Goal: Information Seeking & Learning: Learn about a topic

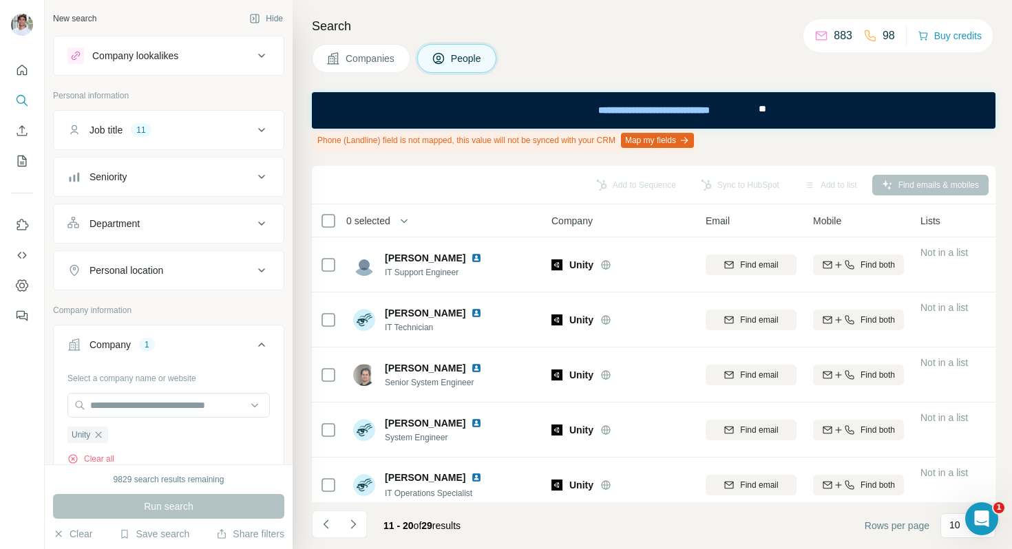
scroll to position [286, 0]
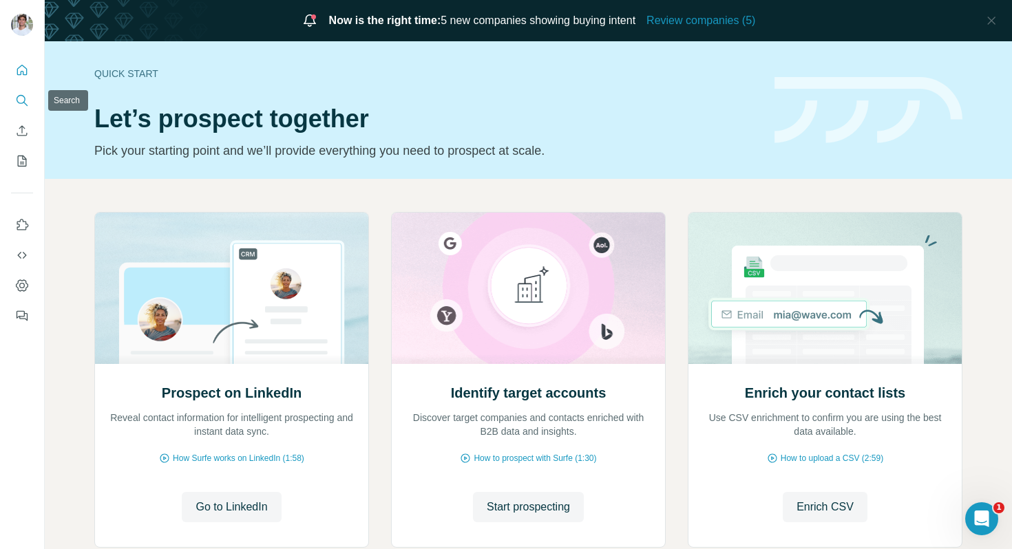
click at [21, 98] on icon "Search" at bounding box center [22, 101] width 14 height 14
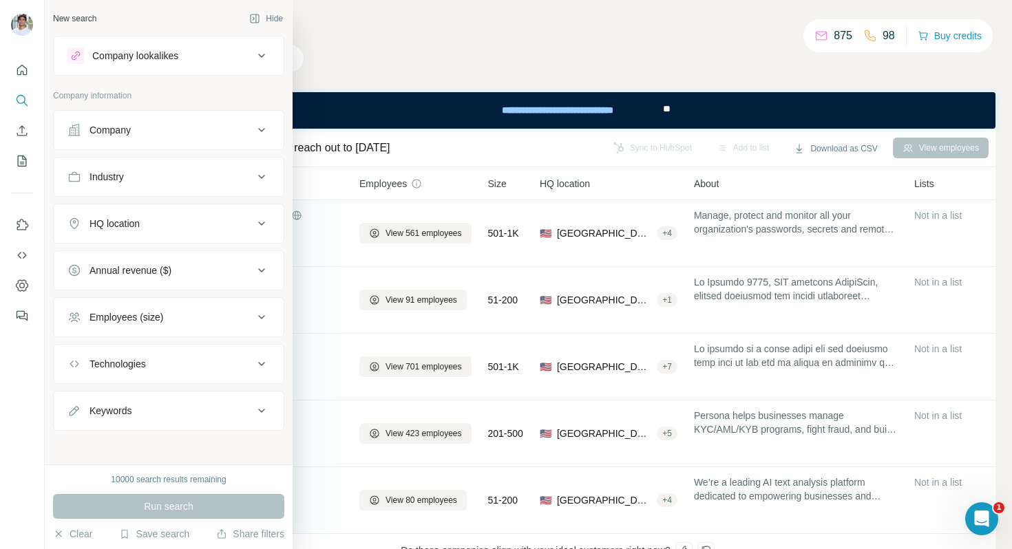
click at [81, 134] on div "Company" at bounding box center [160, 130] width 186 height 14
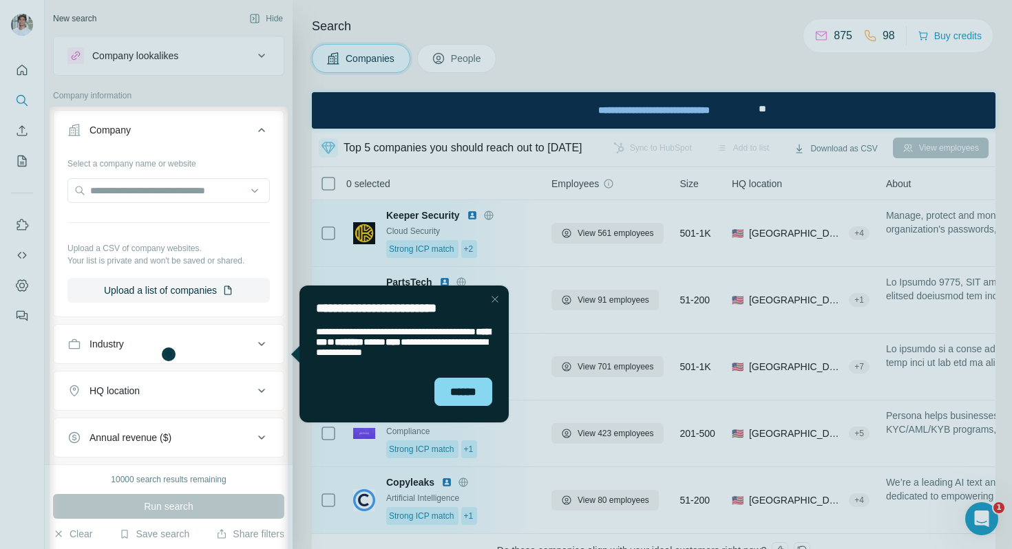
click at [498, 302] on div "Close Step" at bounding box center [495, 299] width 17 height 17
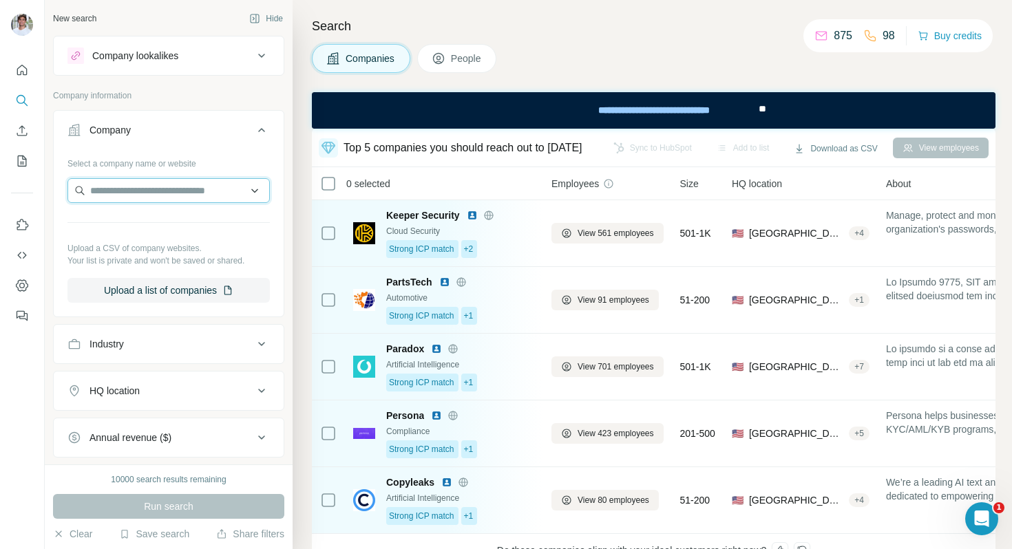
click at [172, 183] on input "text" at bounding box center [168, 190] width 202 height 25
paste input "**********"
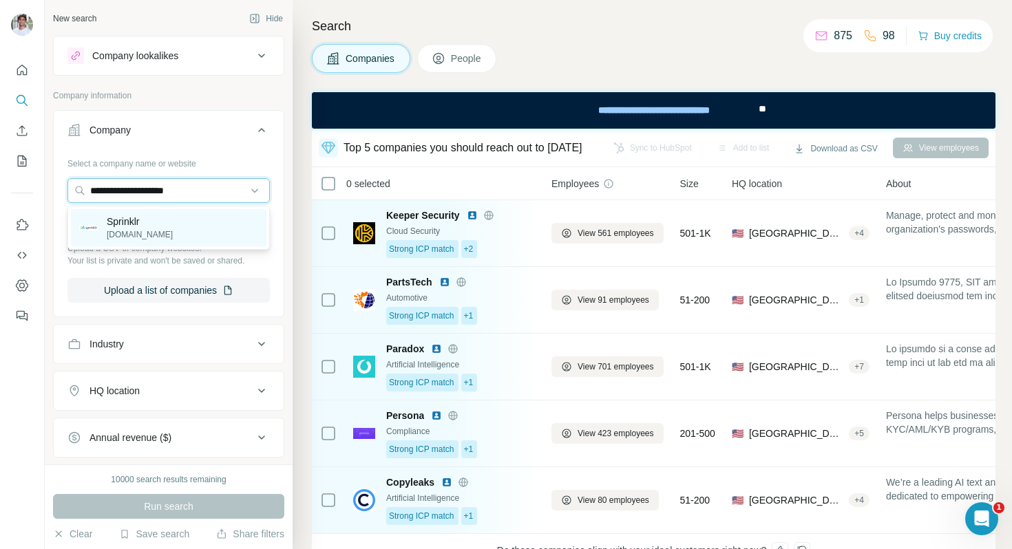
type input "**********"
click at [165, 219] on div "Sprinklr sprinklr.com" at bounding box center [169, 227] width 196 height 37
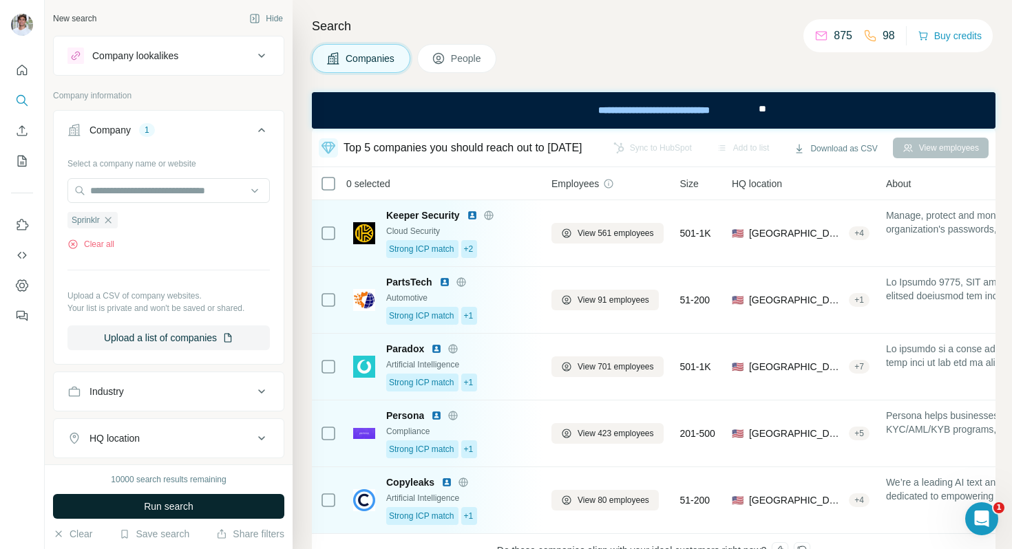
click at [176, 499] on button "Run search" at bounding box center [168, 506] width 231 height 25
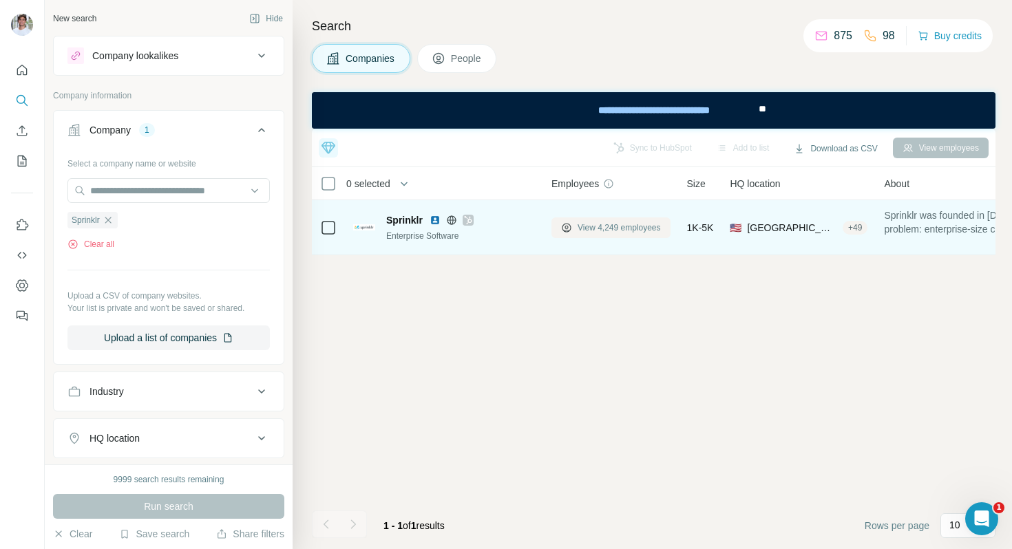
click at [581, 230] on span "View 4,249 employees" at bounding box center [619, 228] width 83 height 12
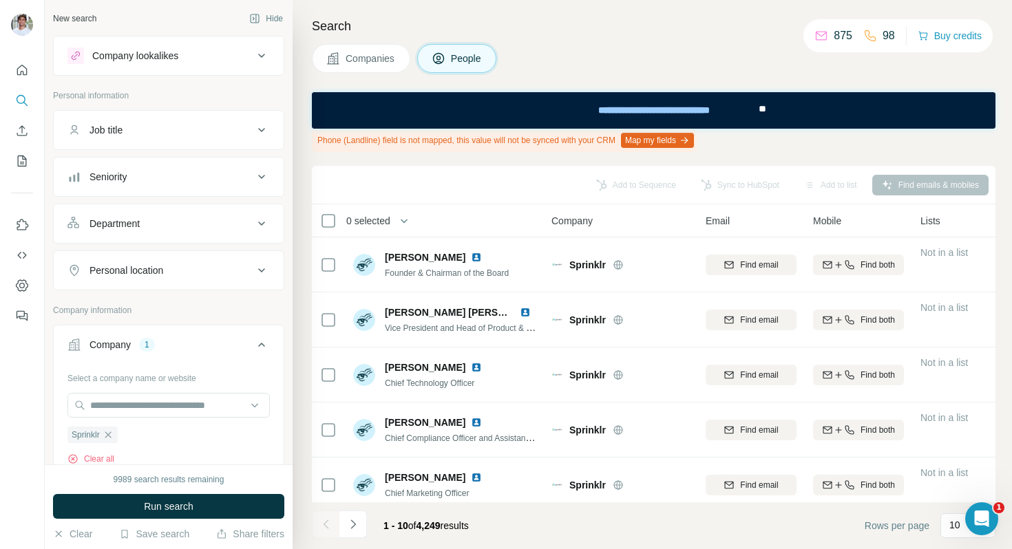
click at [186, 133] on div "Job title" at bounding box center [160, 130] width 186 height 14
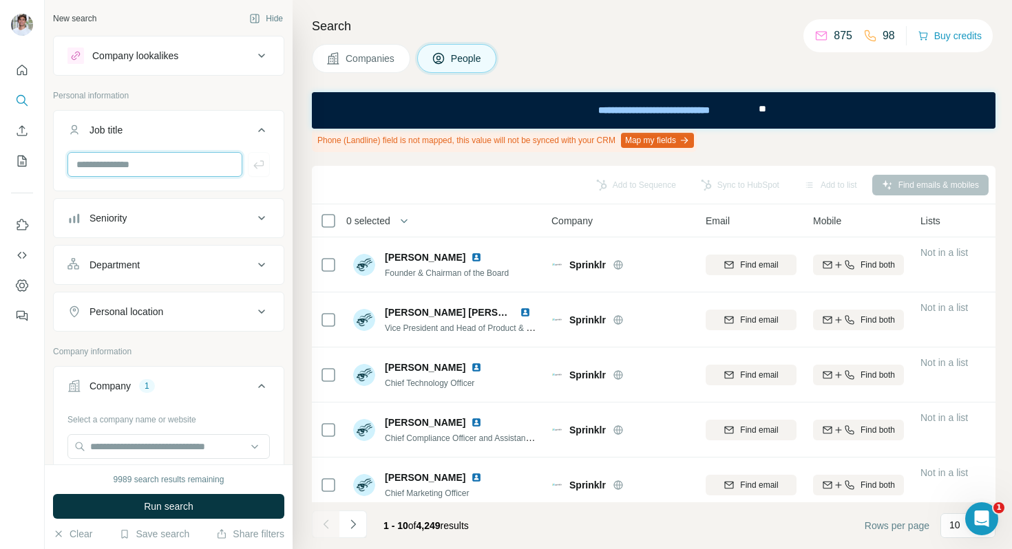
click at [171, 169] on input "text" at bounding box center [154, 164] width 175 height 25
type input "**"
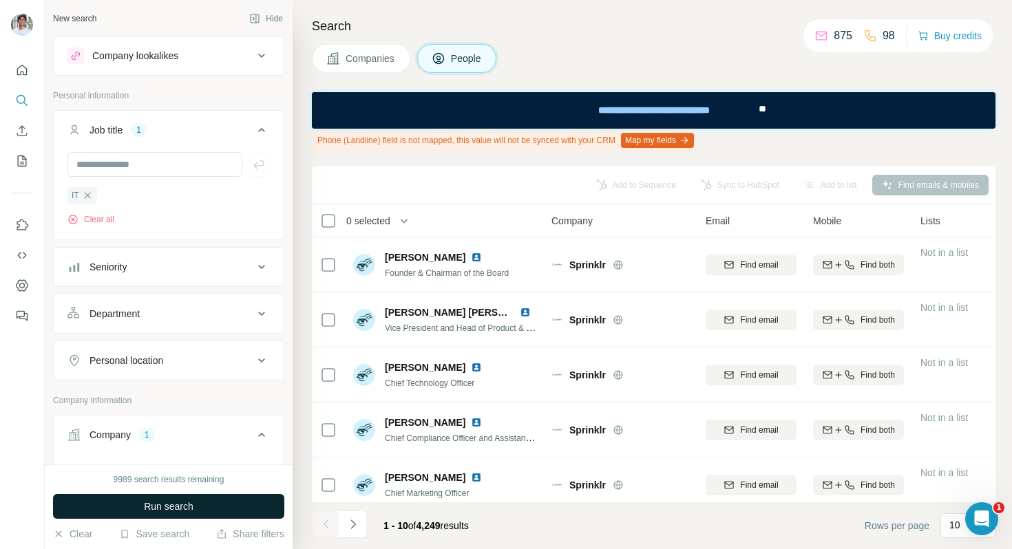
click at [188, 510] on span "Run search" at bounding box center [169, 507] width 50 height 14
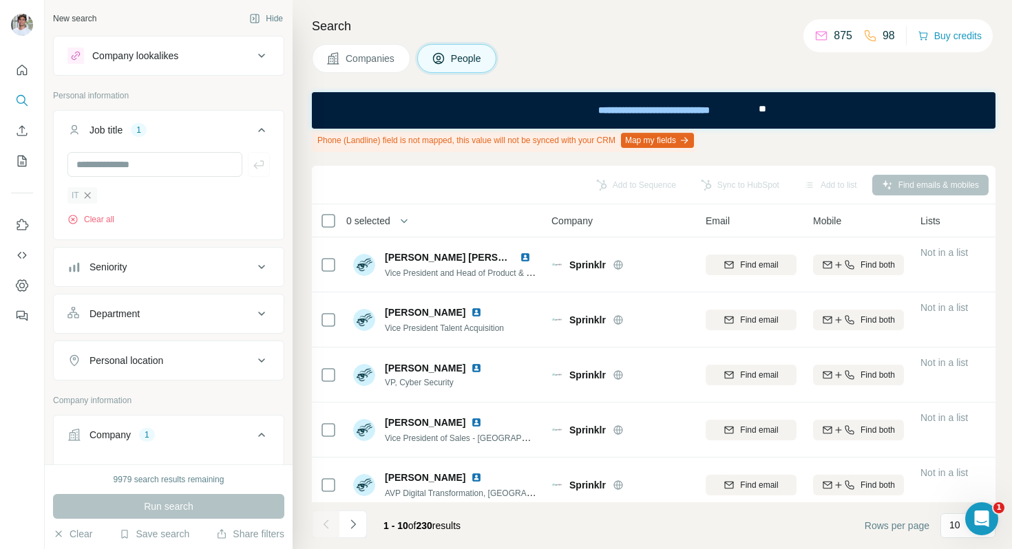
click at [88, 190] on icon "button" at bounding box center [87, 195] width 11 height 11
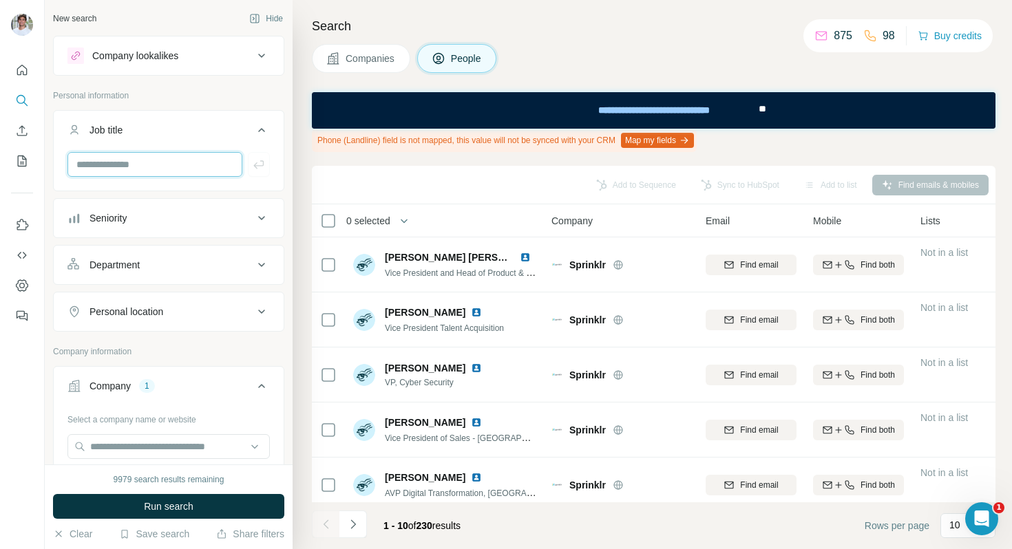
click at [105, 171] on input "text" at bounding box center [154, 164] width 175 height 25
type input "**********"
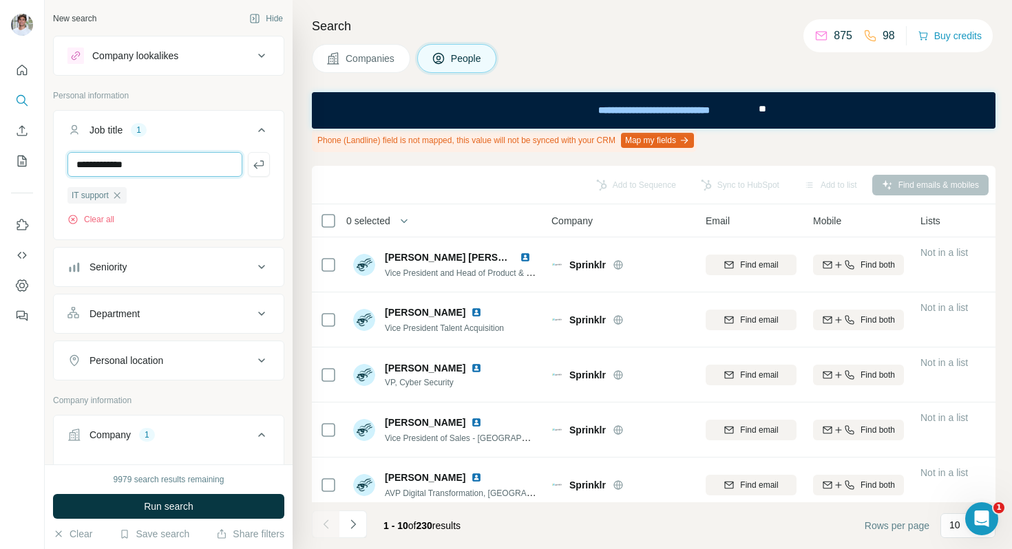
type input "**********"
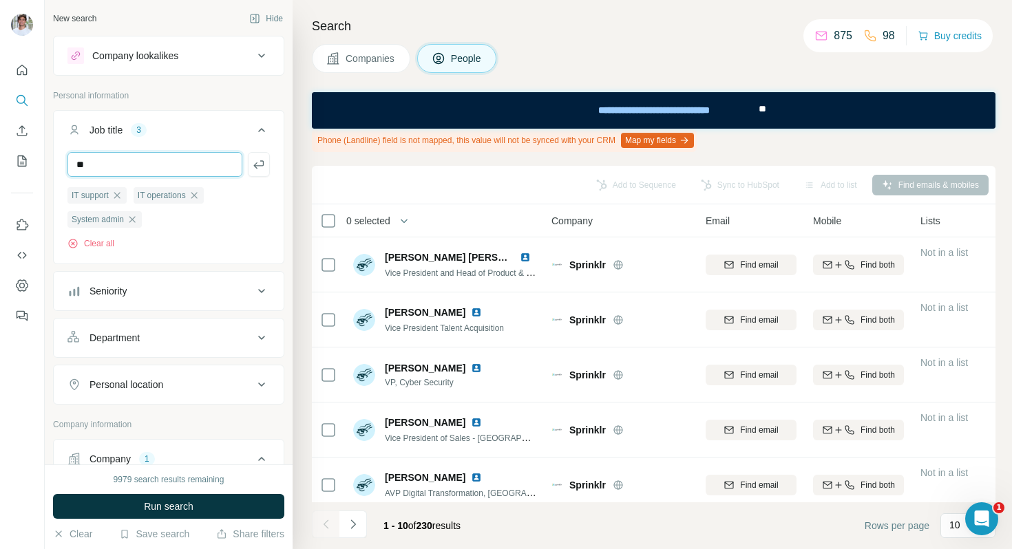
type input "*"
type input "**********"
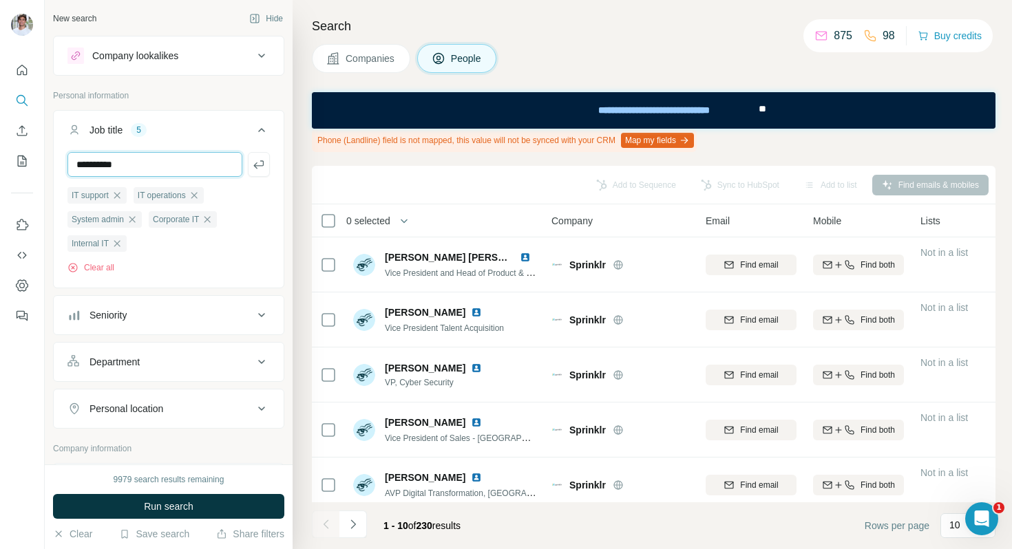
type input "**********"
type input "*"
type input "**********"
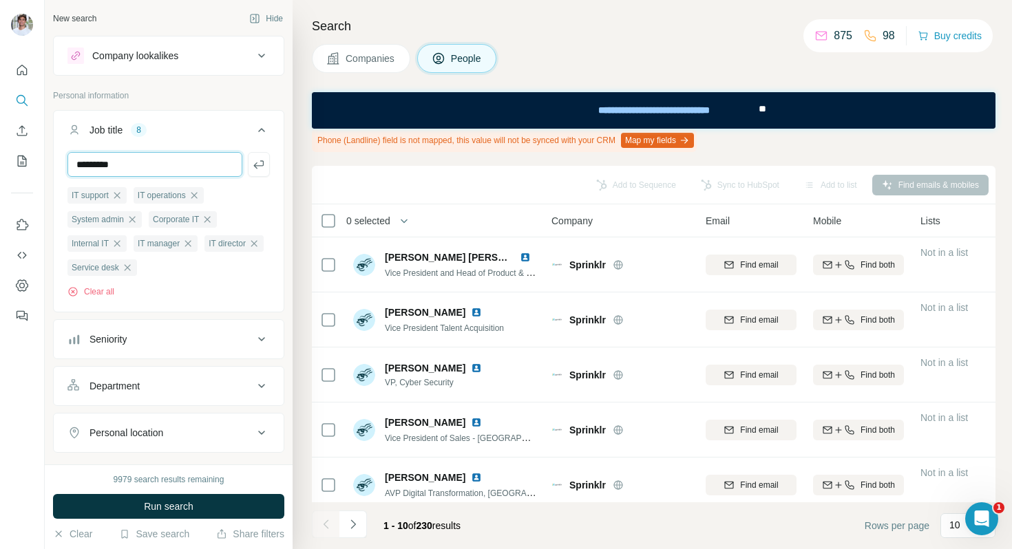
type input "*********"
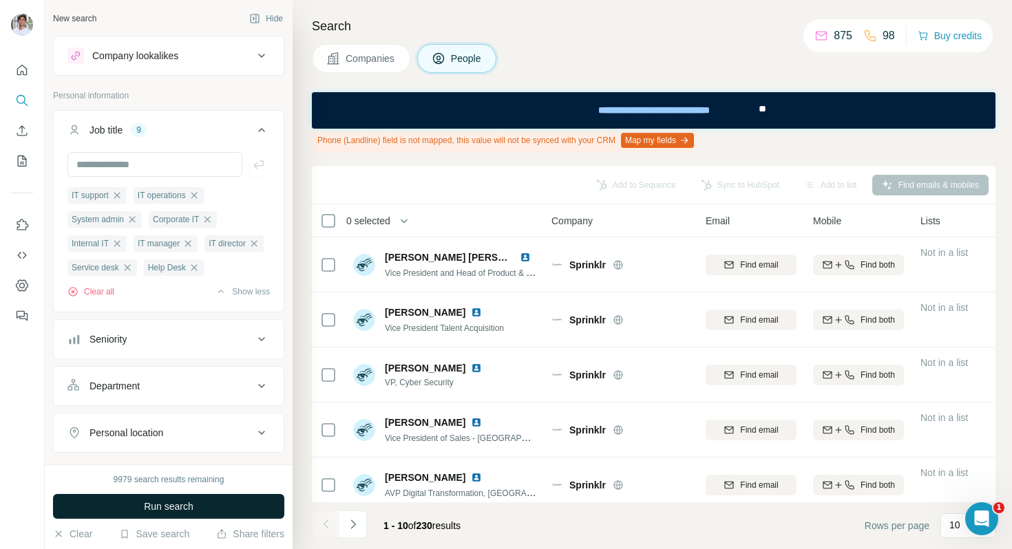
click at [154, 507] on span "Run search" at bounding box center [169, 507] width 50 height 14
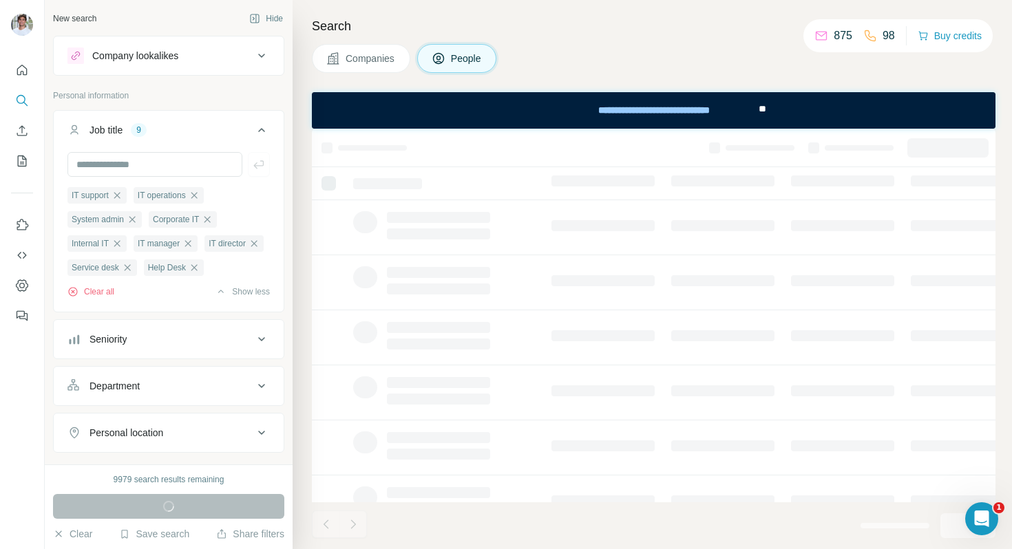
click at [568, 53] on div "Companies People" at bounding box center [654, 58] width 684 height 29
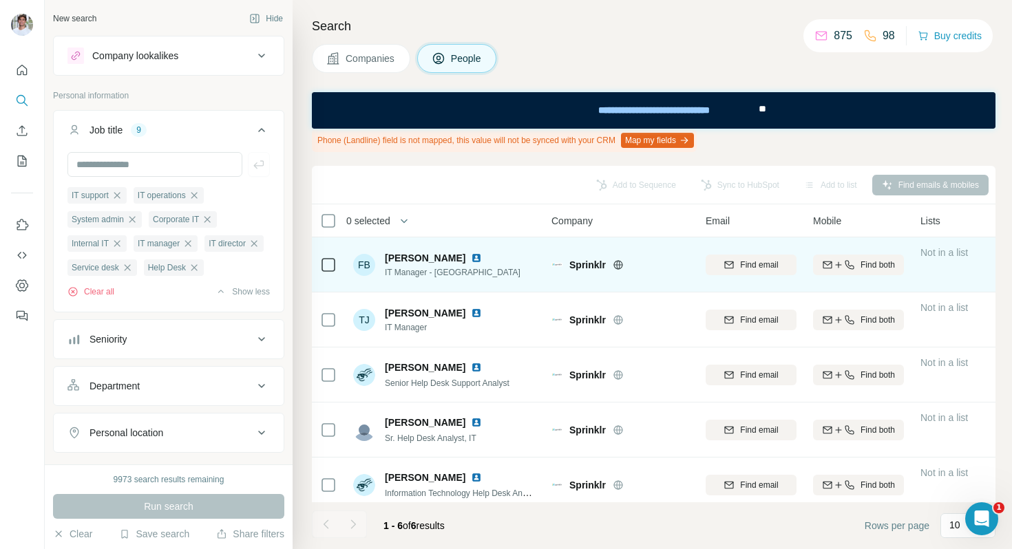
click at [476, 257] on img at bounding box center [476, 258] width 11 height 11
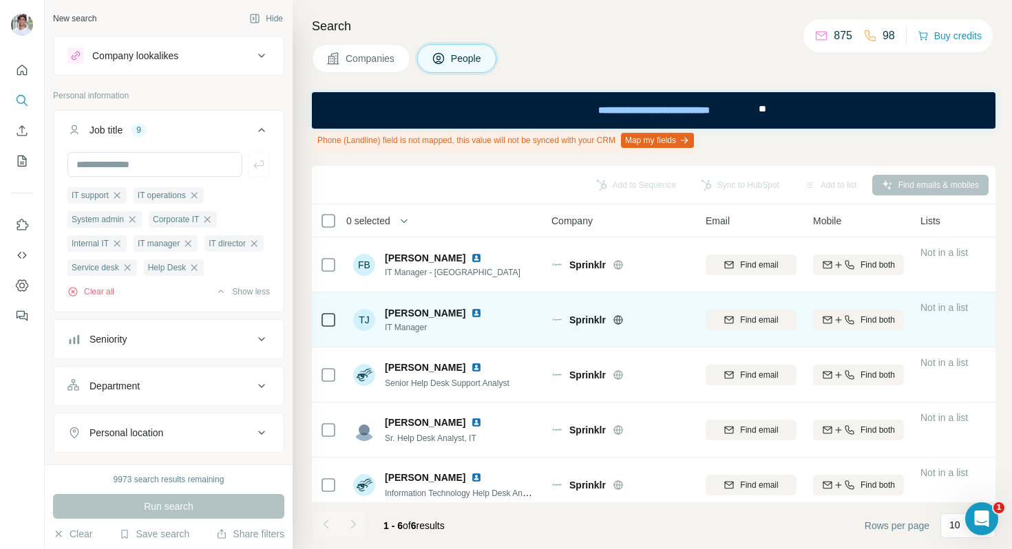
click at [472, 310] on img at bounding box center [476, 313] width 11 height 11
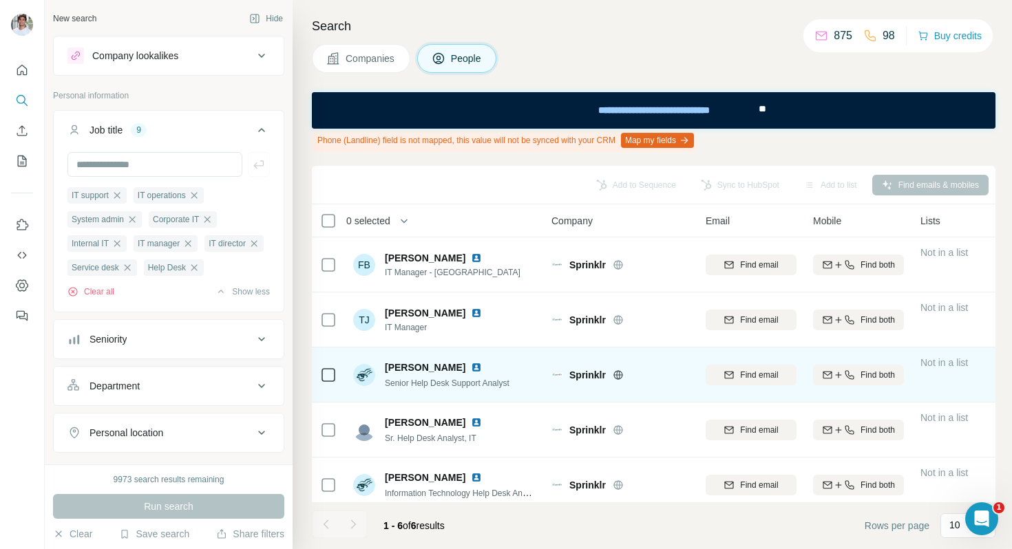
click at [482, 368] on img at bounding box center [476, 367] width 11 height 11
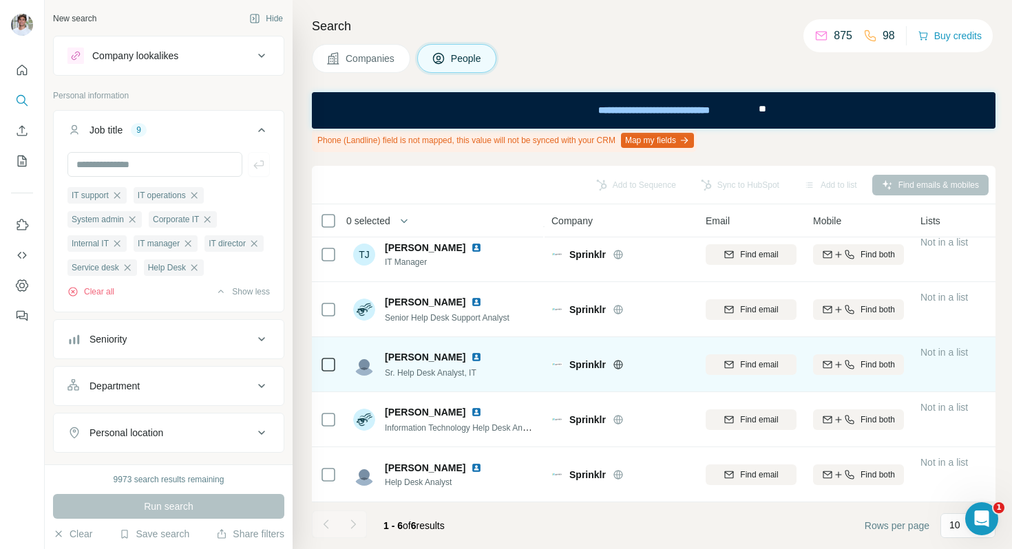
click at [471, 355] on img at bounding box center [476, 357] width 11 height 11
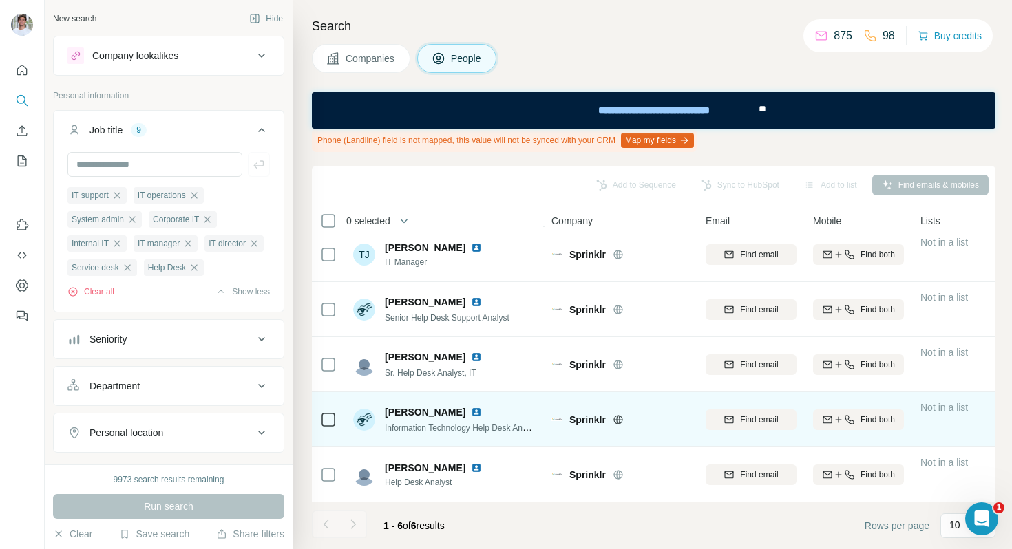
click at [482, 413] on img at bounding box center [476, 412] width 11 height 11
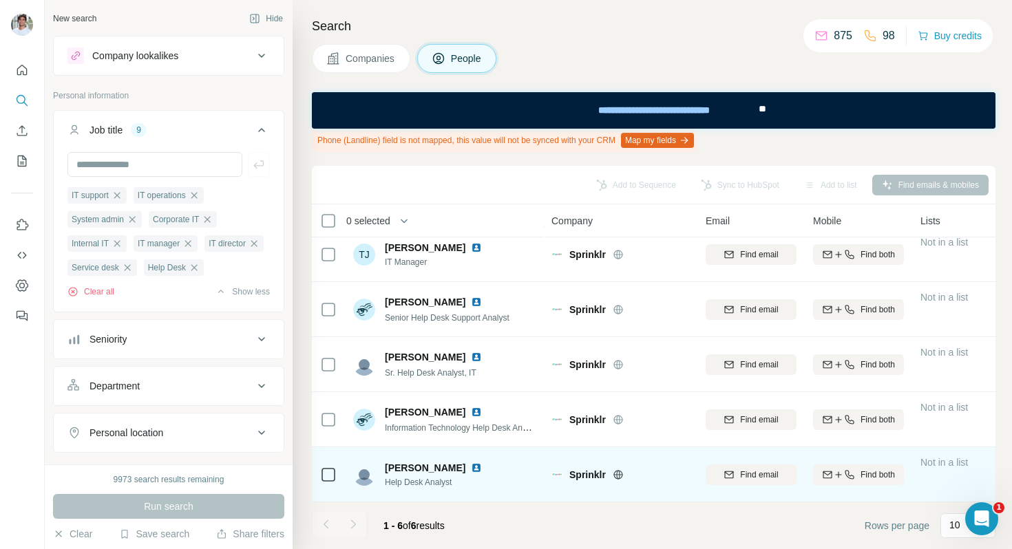
click at [471, 465] on img at bounding box center [476, 468] width 11 height 11
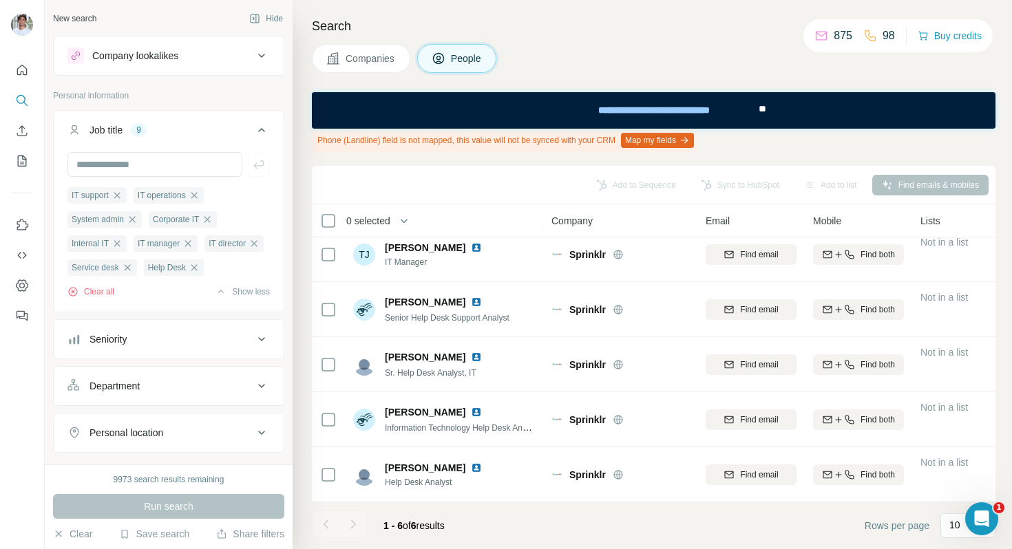
click at [350, 61] on span "Companies" at bounding box center [371, 59] width 50 height 14
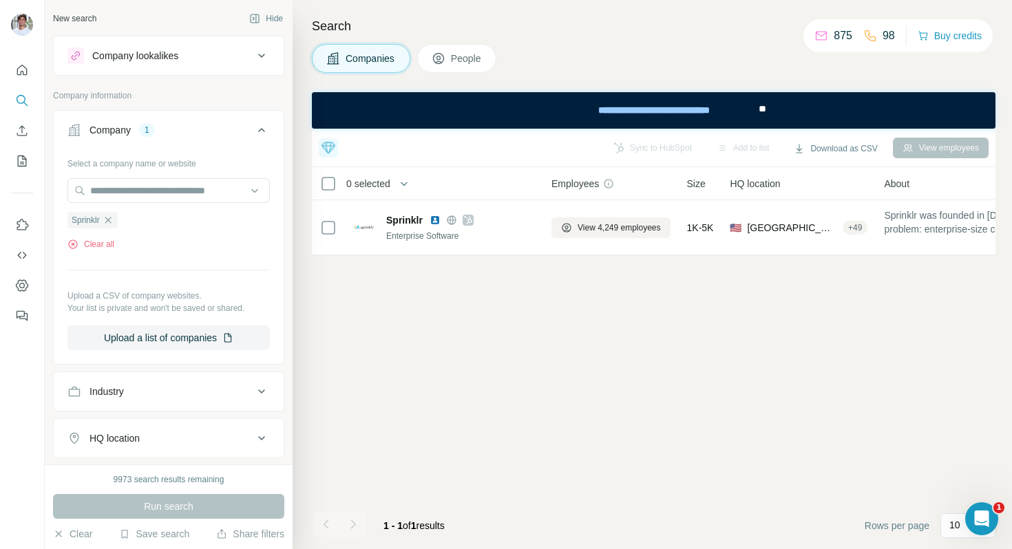
scroll to position [0, 0]
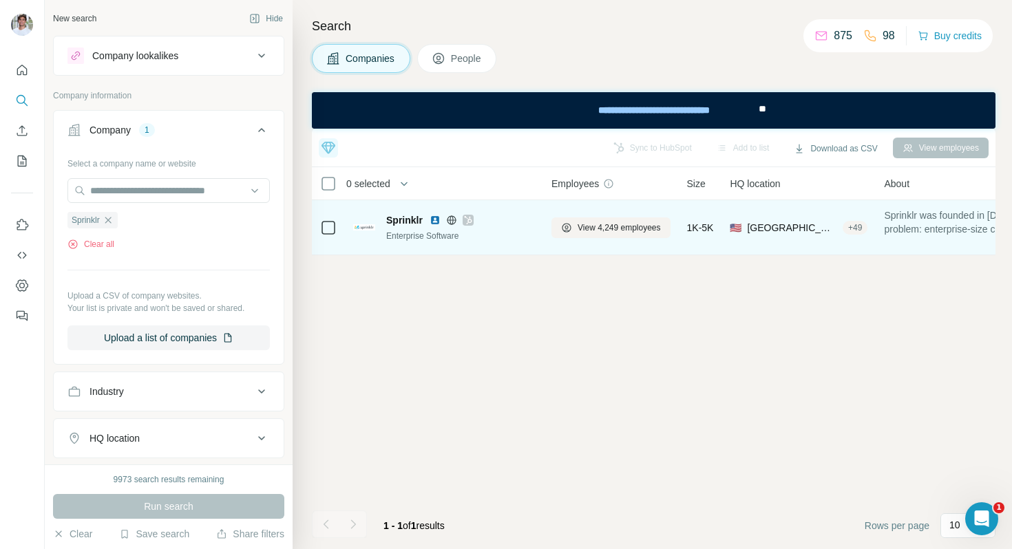
click at [434, 215] on img at bounding box center [435, 220] width 11 height 11
click at [436, 220] on img at bounding box center [435, 220] width 11 height 11
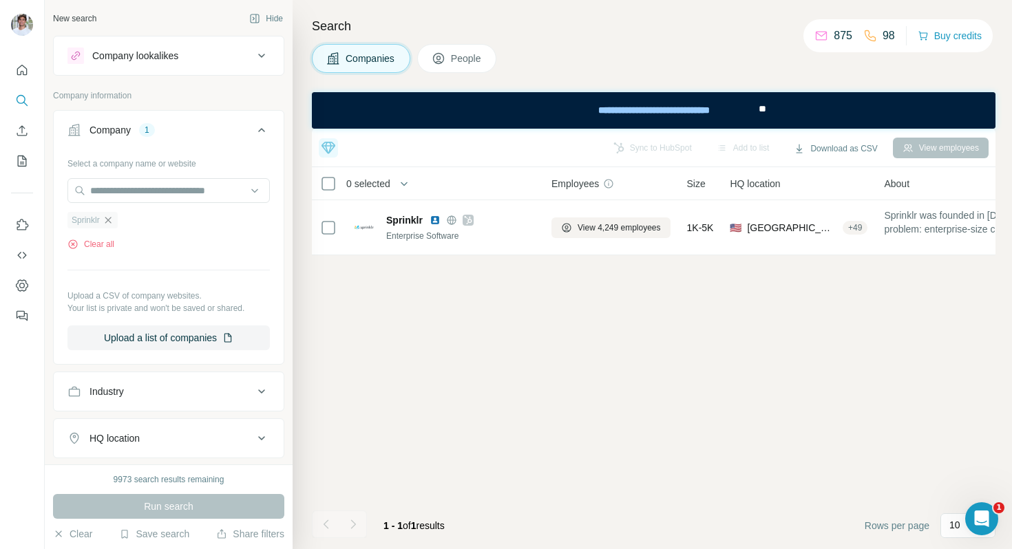
click at [110, 219] on icon "button" at bounding box center [108, 220] width 6 height 6
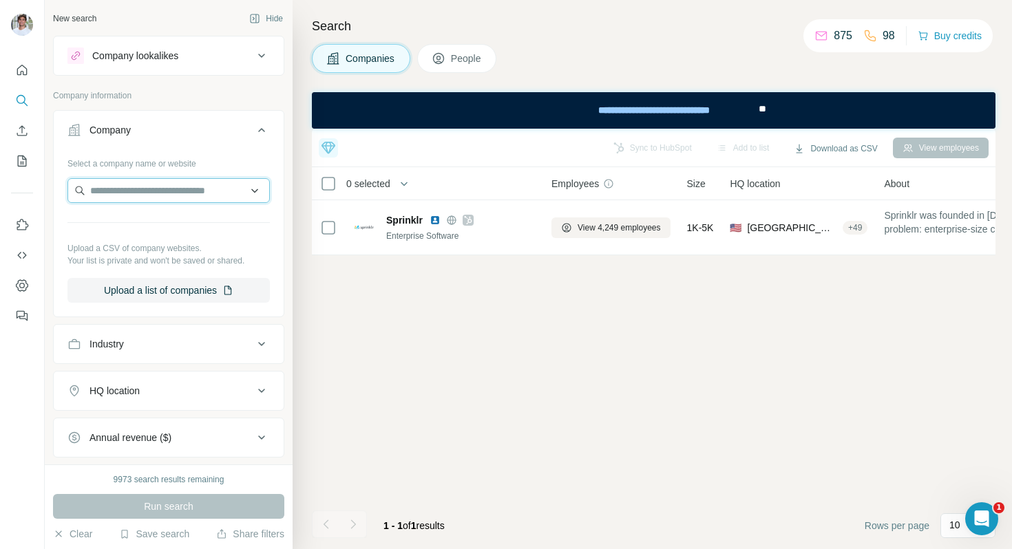
click at [138, 202] on input "text" at bounding box center [168, 190] width 202 height 25
paste input "**********"
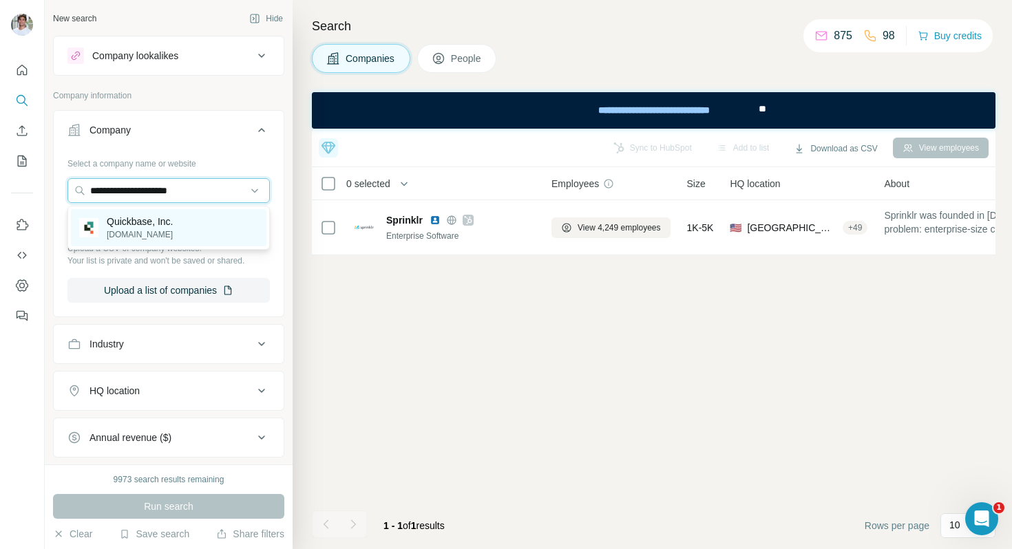
type input "**********"
click at [145, 216] on p "Quickbase, Inc." at bounding box center [140, 222] width 67 height 14
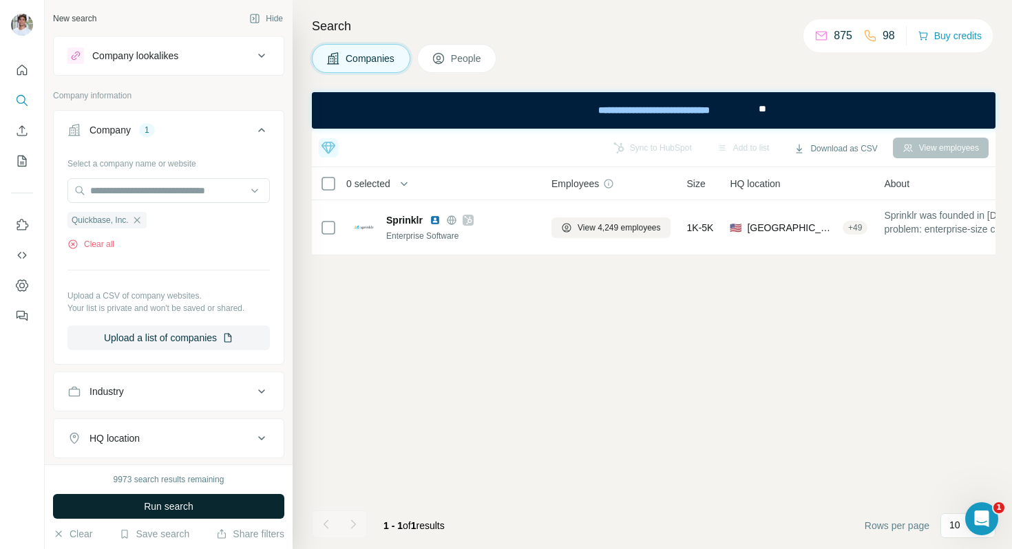
click at [156, 505] on span "Run search" at bounding box center [169, 507] width 50 height 14
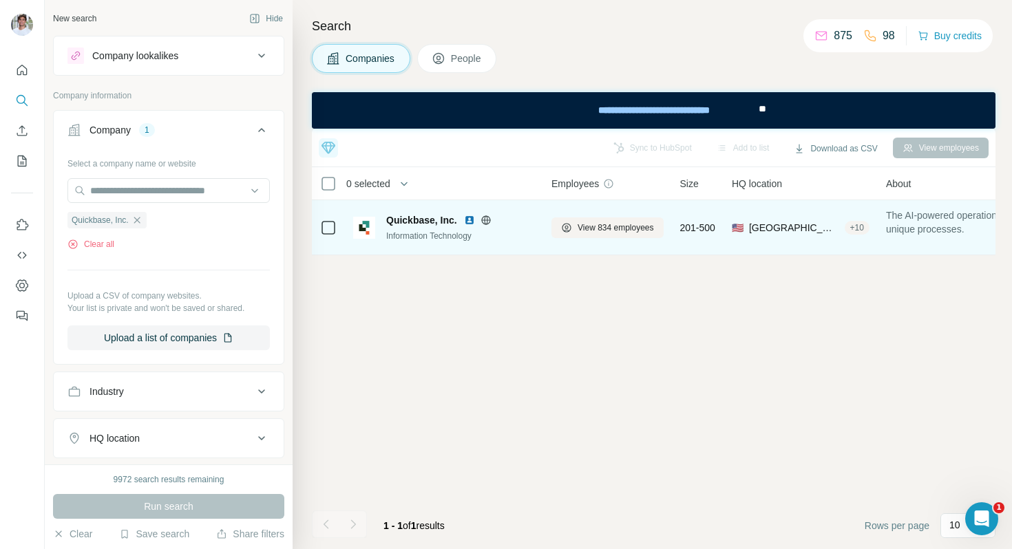
click at [475, 218] on img at bounding box center [469, 220] width 11 height 11
click at [580, 218] on button "View 834 employees" at bounding box center [608, 228] width 112 height 21
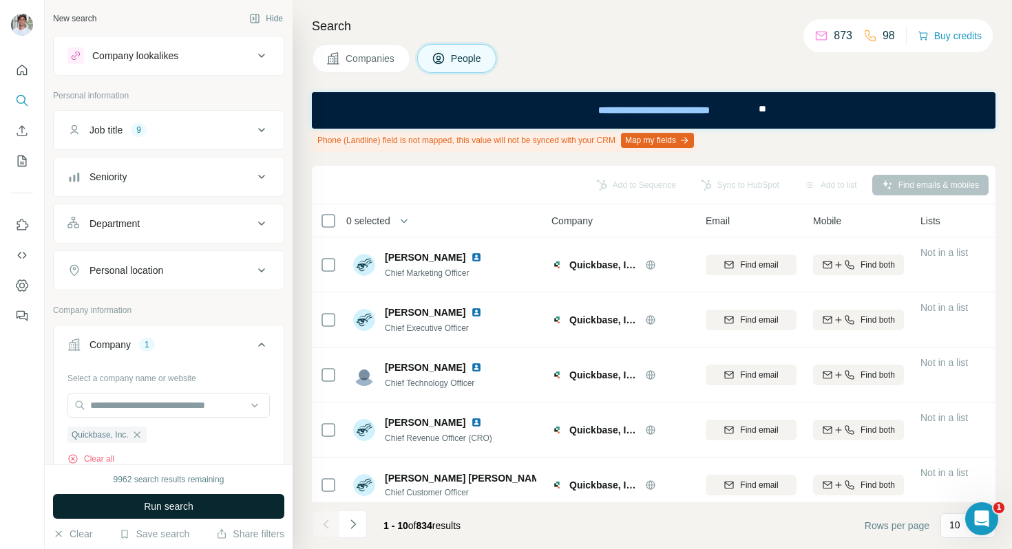
click at [216, 501] on button "Run search" at bounding box center [168, 506] width 231 height 25
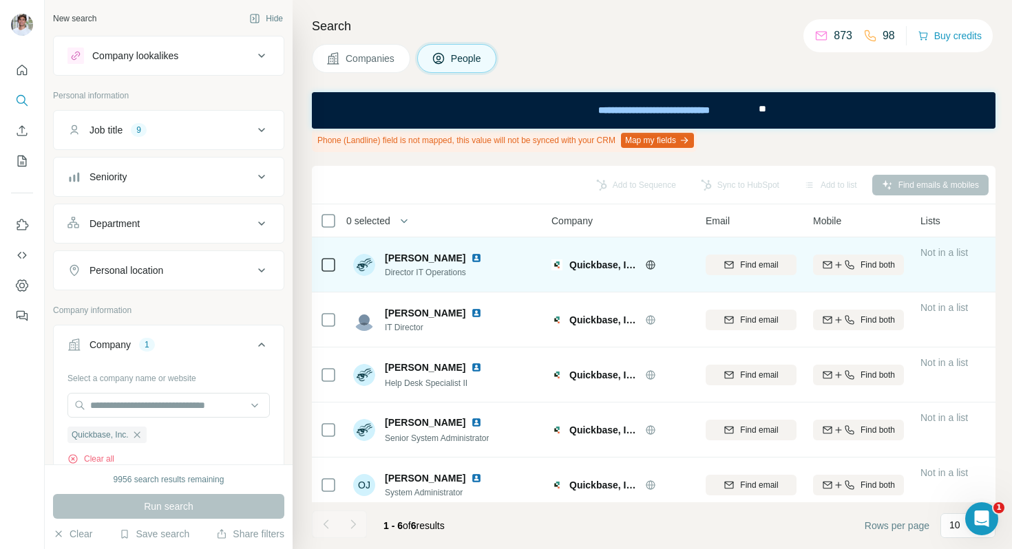
click at [471, 255] on img at bounding box center [476, 258] width 11 height 11
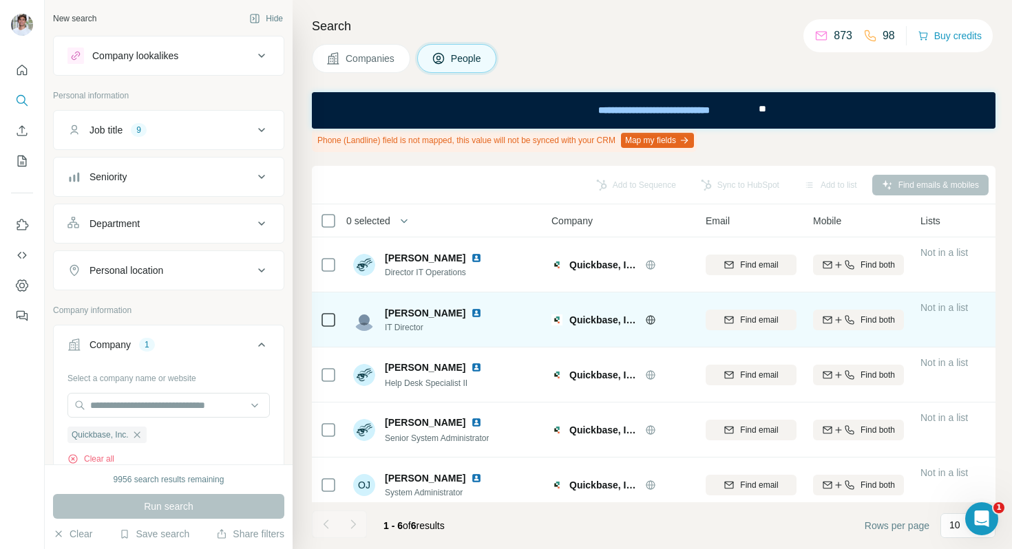
click at [471, 309] on img at bounding box center [476, 313] width 11 height 11
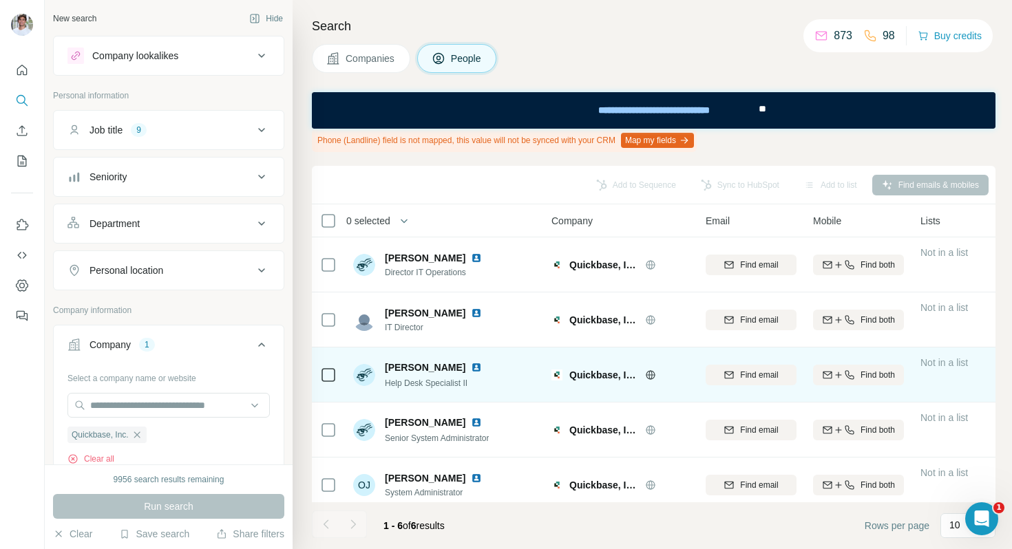
click at [471, 369] on img at bounding box center [476, 367] width 11 height 11
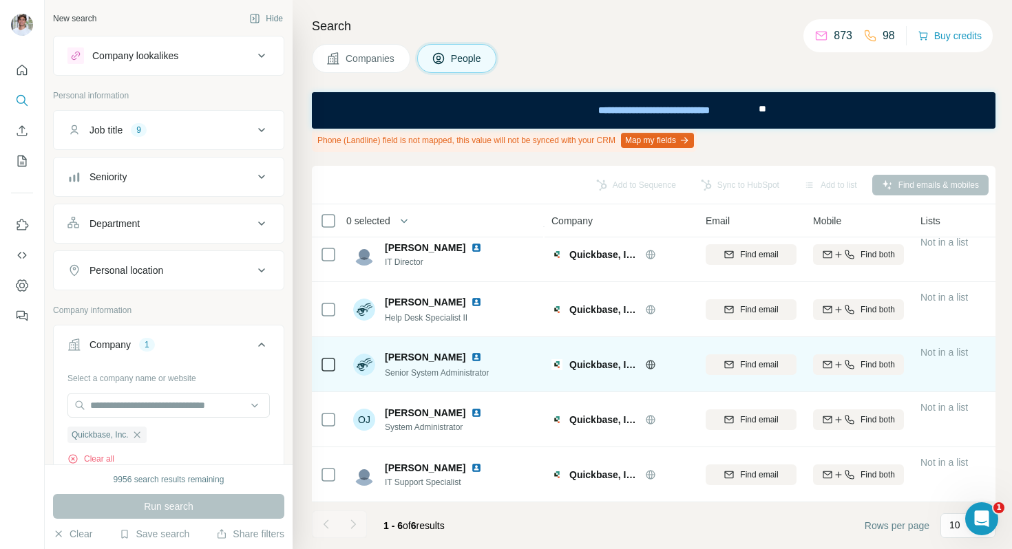
click at [471, 355] on img at bounding box center [476, 357] width 11 height 11
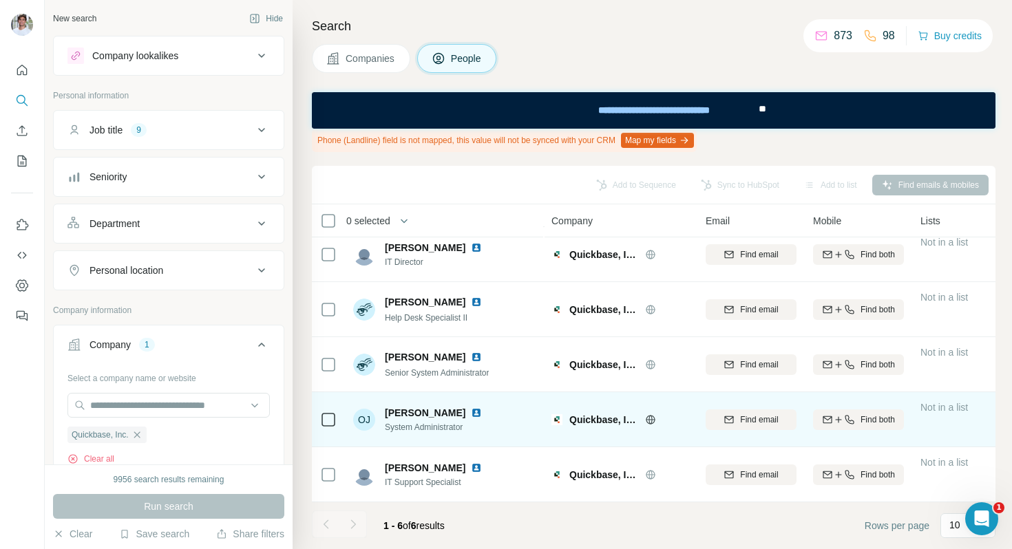
click at [482, 409] on img at bounding box center [476, 413] width 11 height 11
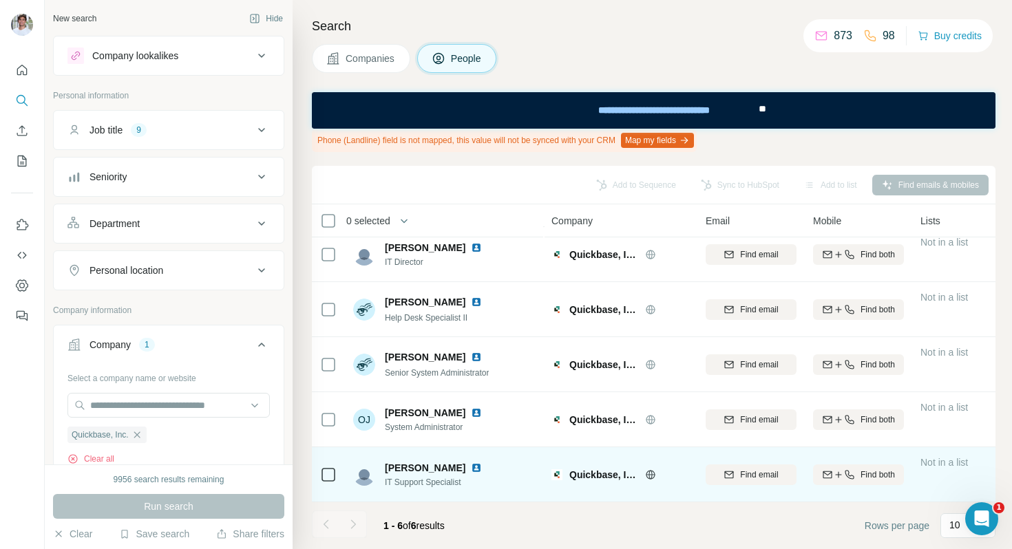
click at [471, 464] on img at bounding box center [476, 468] width 11 height 11
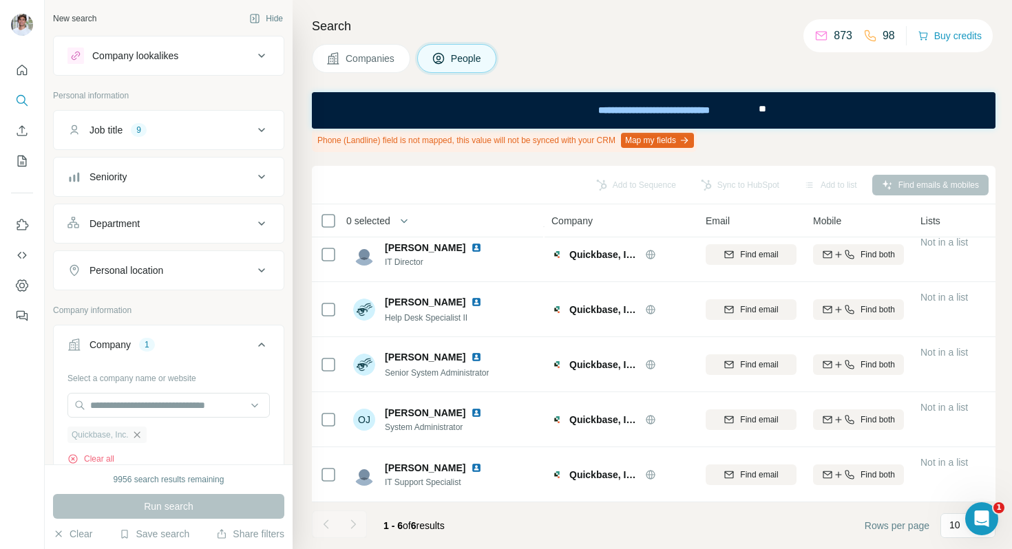
click at [138, 430] on icon "button" at bounding box center [137, 435] width 11 height 11
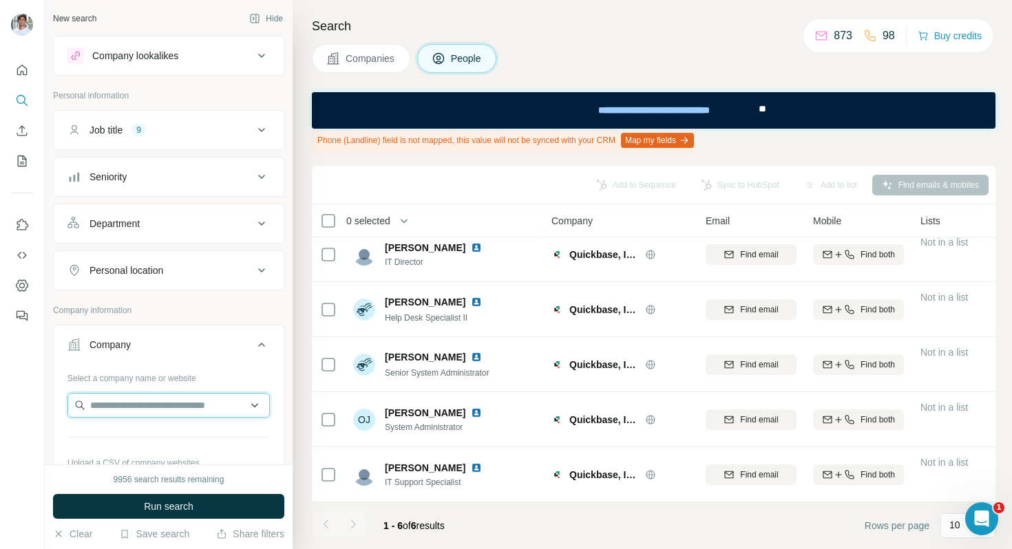
click at [140, 399] on input "text" at bounding box center [168, 405] width 202 height 25
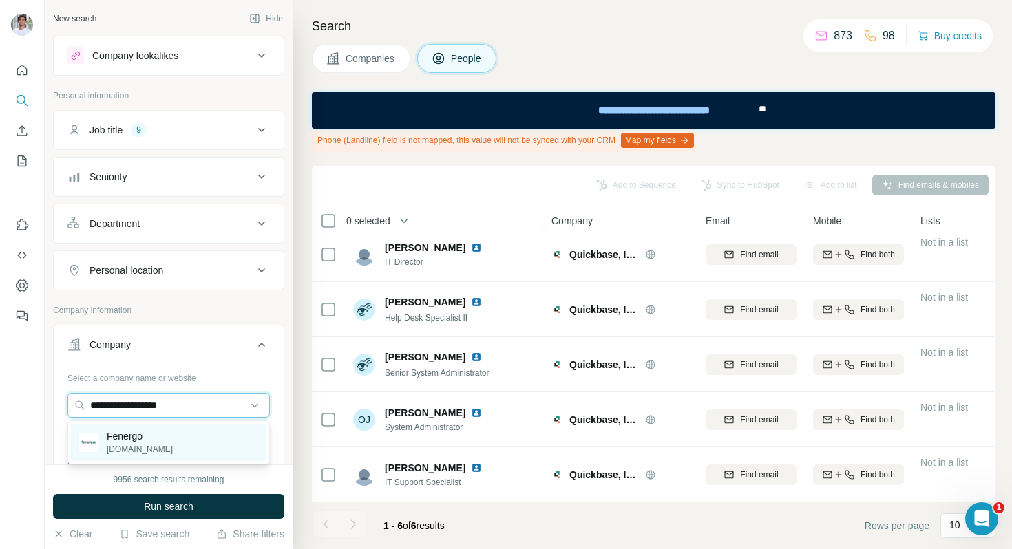
type input "**********"
click at [145, 441] on p "Fenergo" at bounding box center [140, 437] width 66 height 14
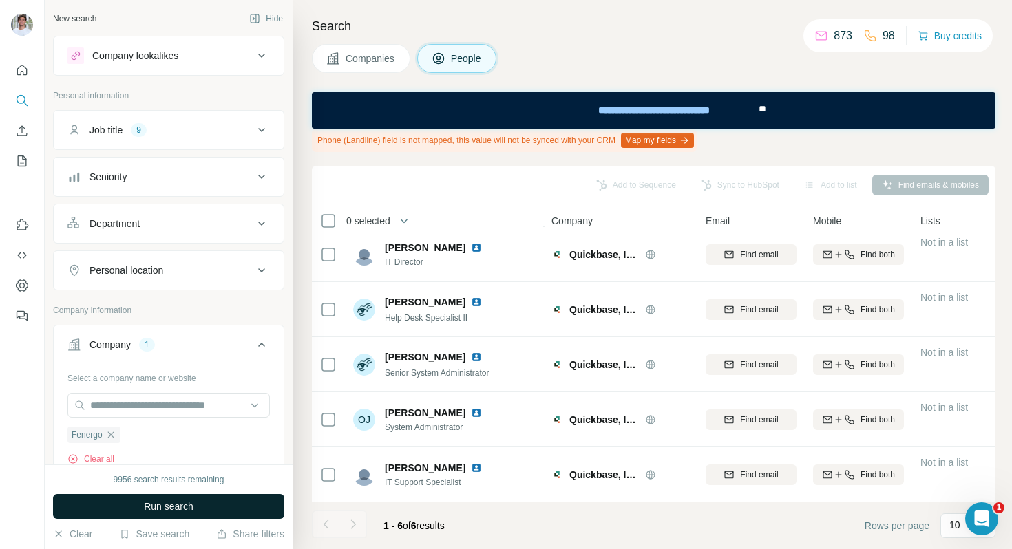
click at [156, 500] on span "Run search" at bounding box center [169, 507] width 50 height 14
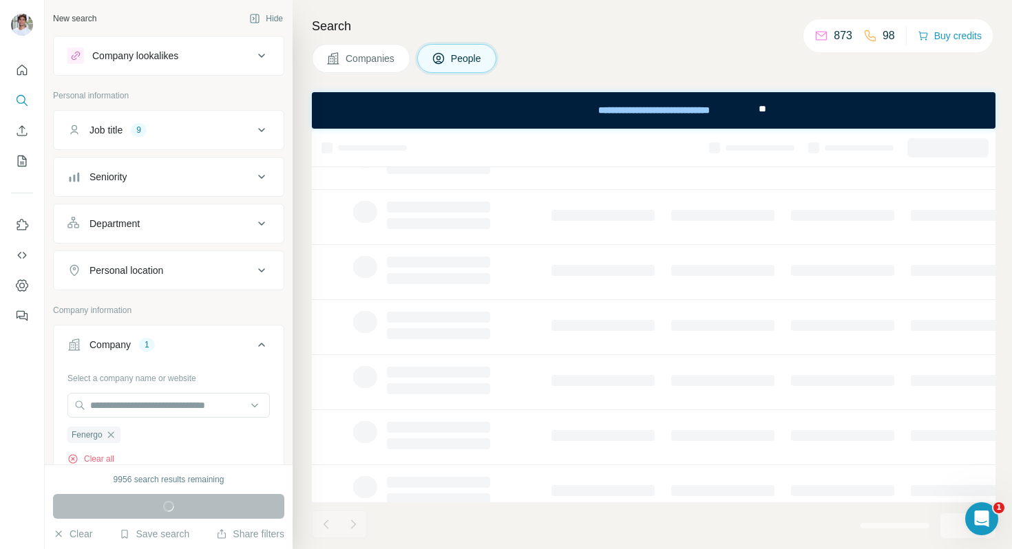
click at [379, 61] on span "Companies" at bounding box center [371, 59] width 50 height 14
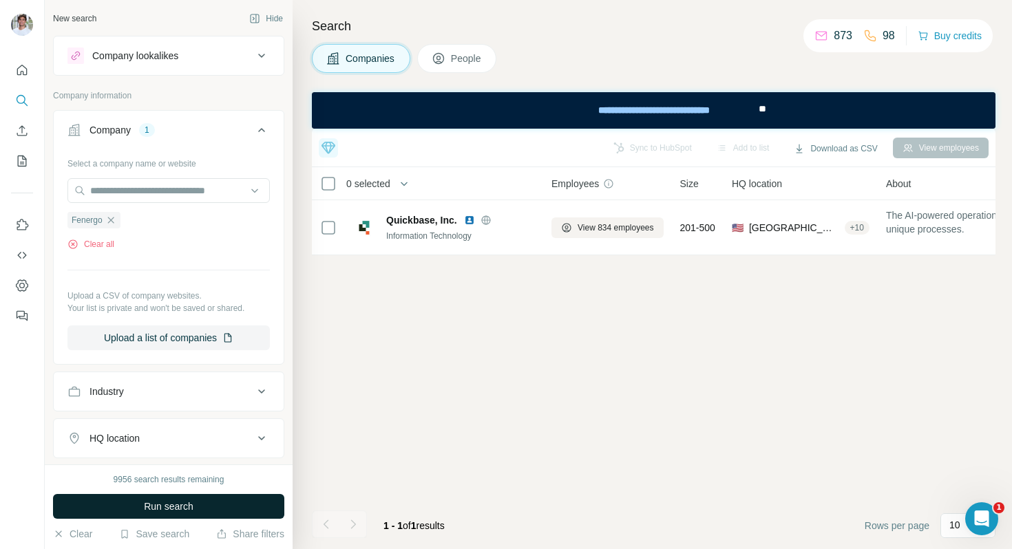
click at [197, 502] on button "Run search" at bounding box center [168, 506] width 231 height 25
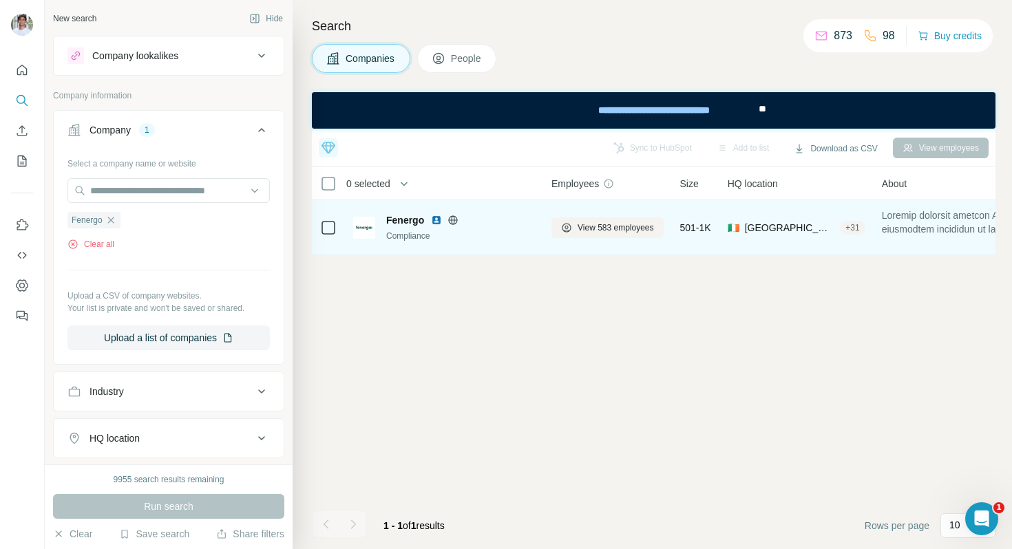
click at [434, 222] on img at bounding box center [436, 220] width 11 height 11
click at [593, 223] on span "View 583 employees" at bounding box center [616, 228] width 76 height 12
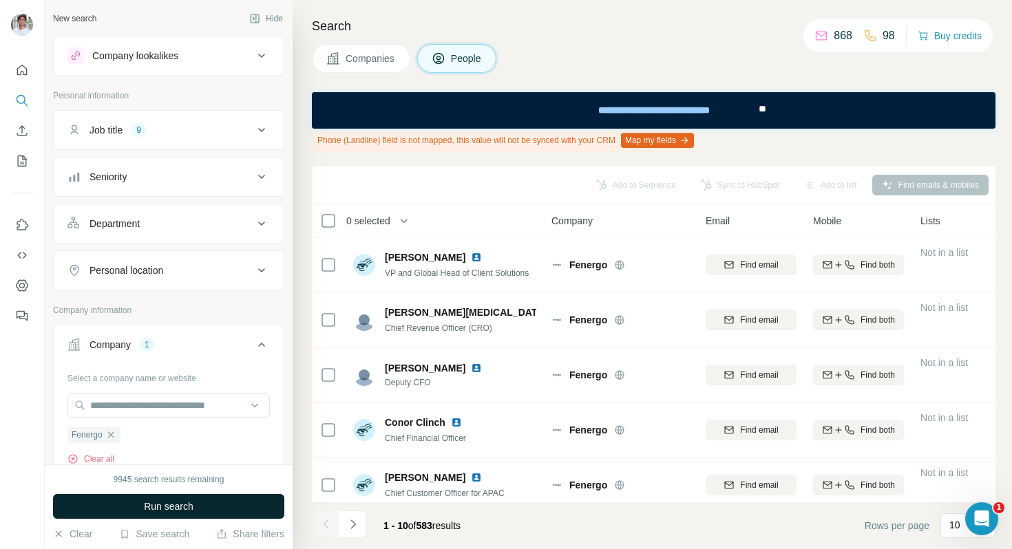
click at [167, 494] on button "Run search" at bounding box center [168, 506] width 231 height 25
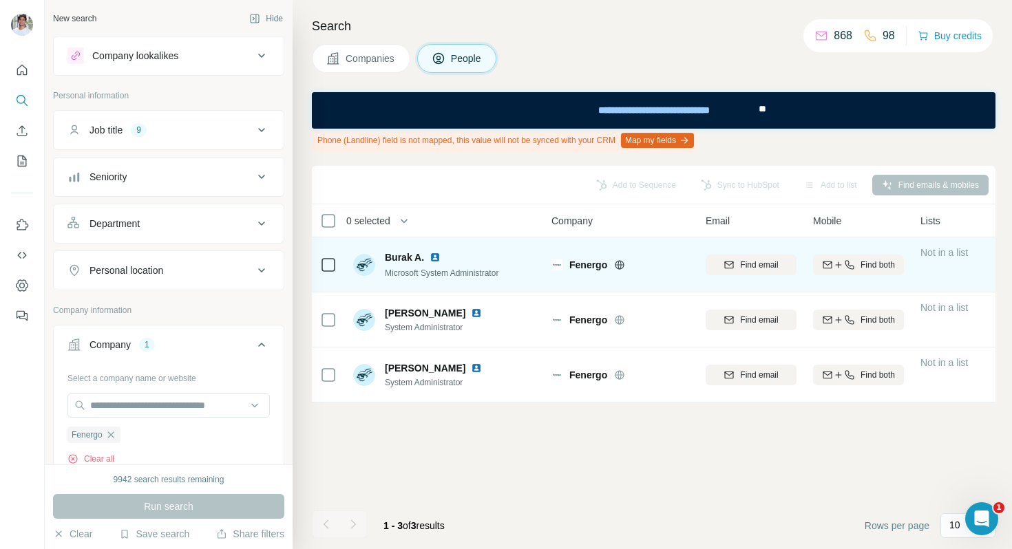
click at [432, 260] on img at bounding box center [435, 257] width 11 height 11
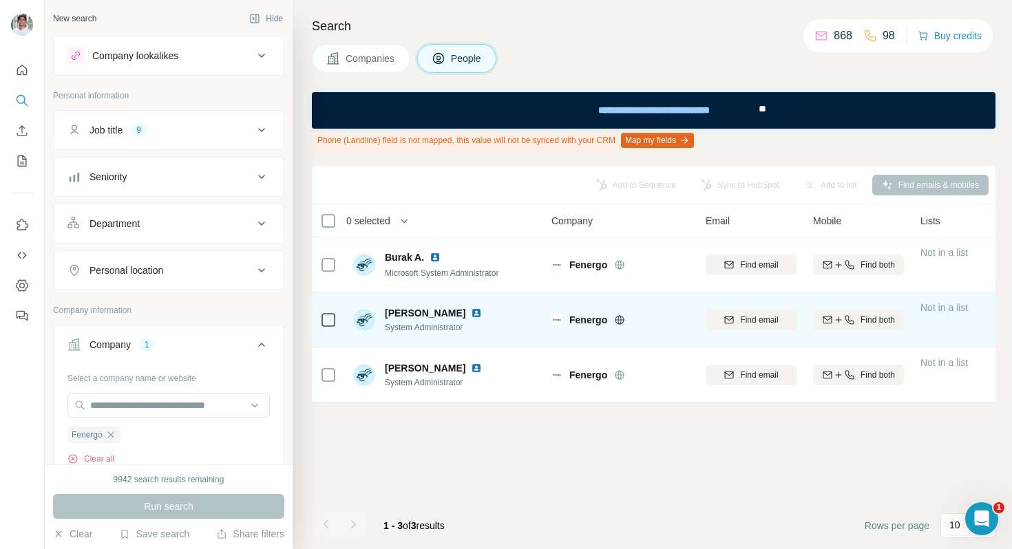
click at [471, 314] on img at bounding box center [476, 313] width 11 height 11
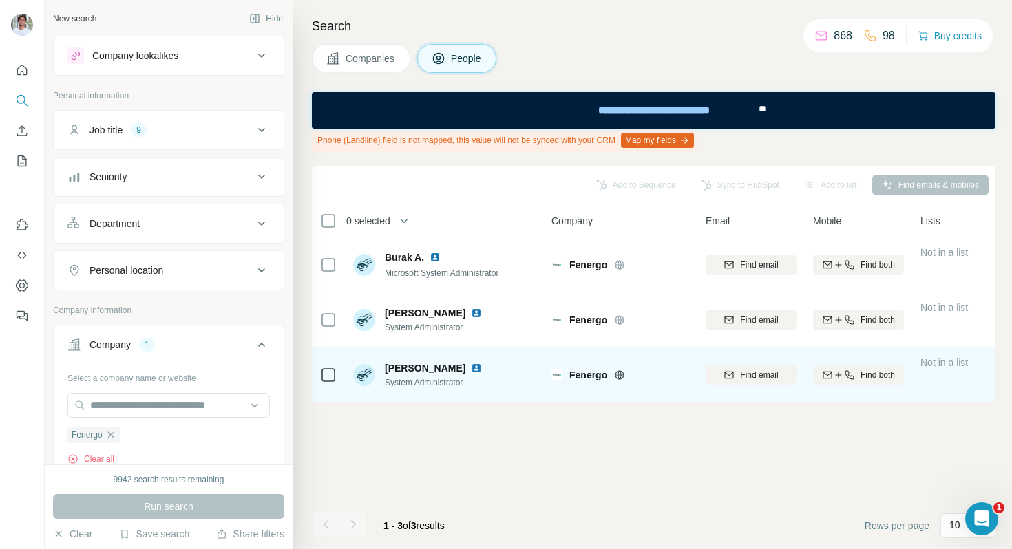
click at [471, 366] on img at bounding box center [476, 368] width 11 height 11
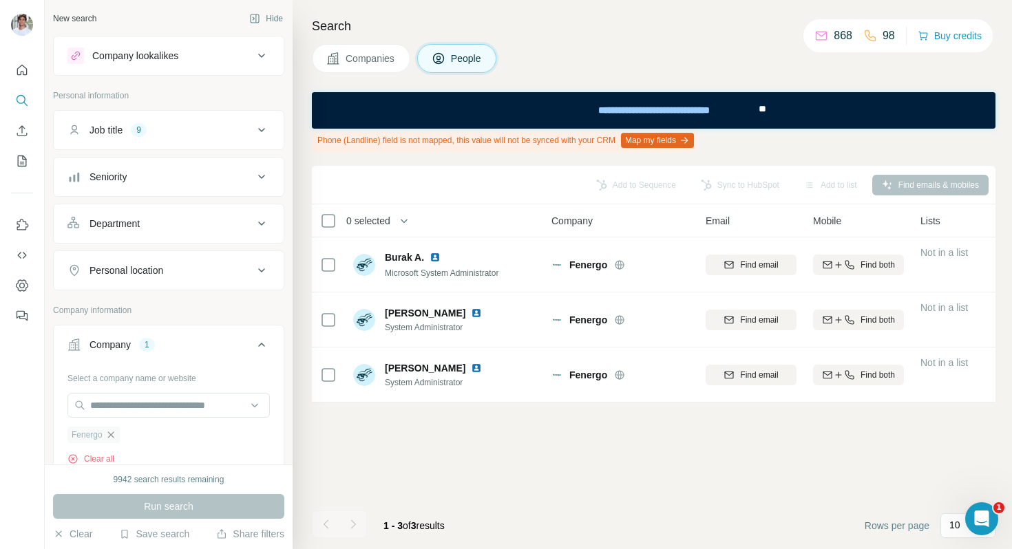
click at [112, 437] on icon "button" at bounding box center [110, 435] width 11 height 11
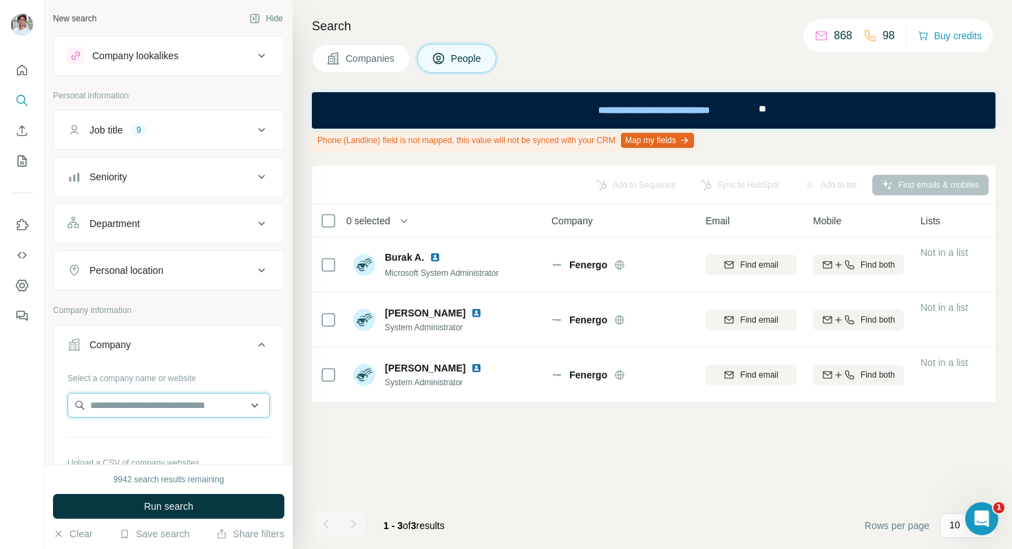
click at [126, 412] on input "text" at bounding box center [168, 405] width 202 height 25
paste input "**********"
type input "**********"
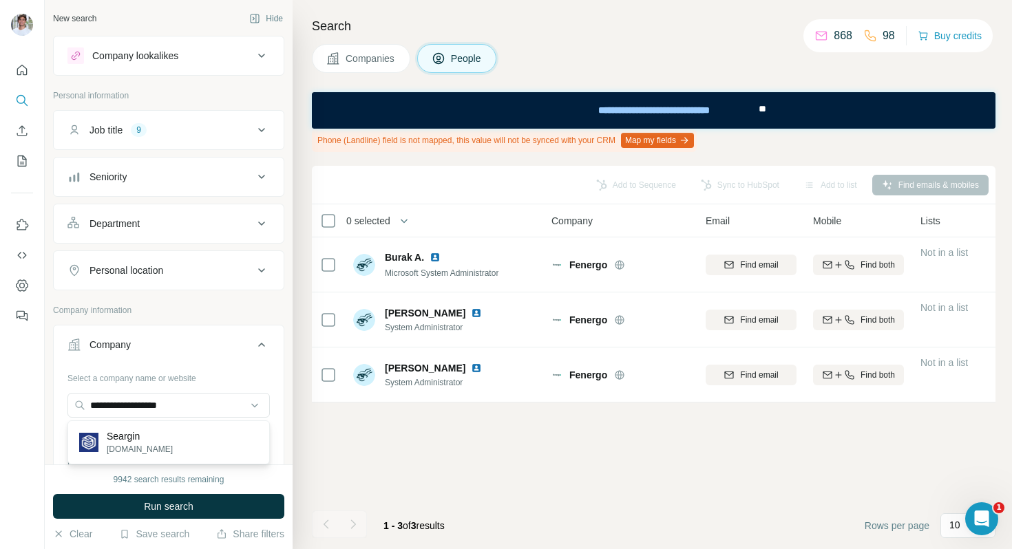
click at [176, 432] on div "Seargin seargin.com" at bounding box center [169, 442] width 196 height 37
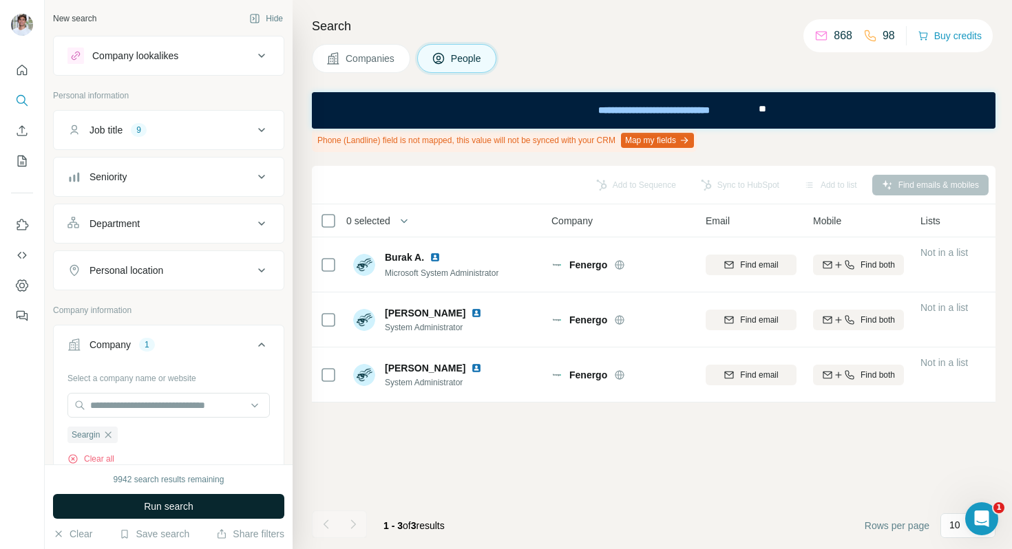
click at [185, 503] on span "Run search" at bounding box center [169, 507] width 50 height 14
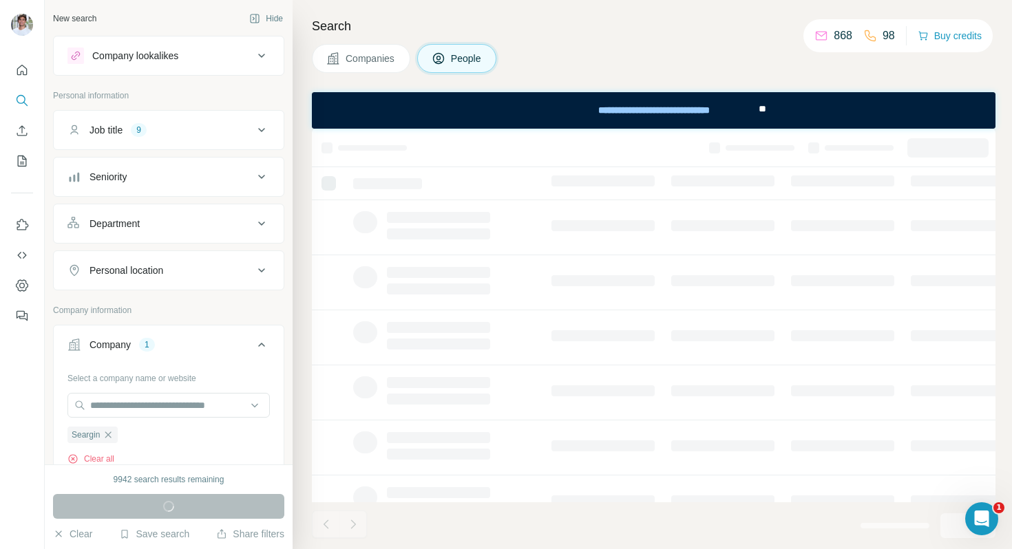
click at [355, 72] on button "Companies" at bounding box center [361, 58] width 98 height 29
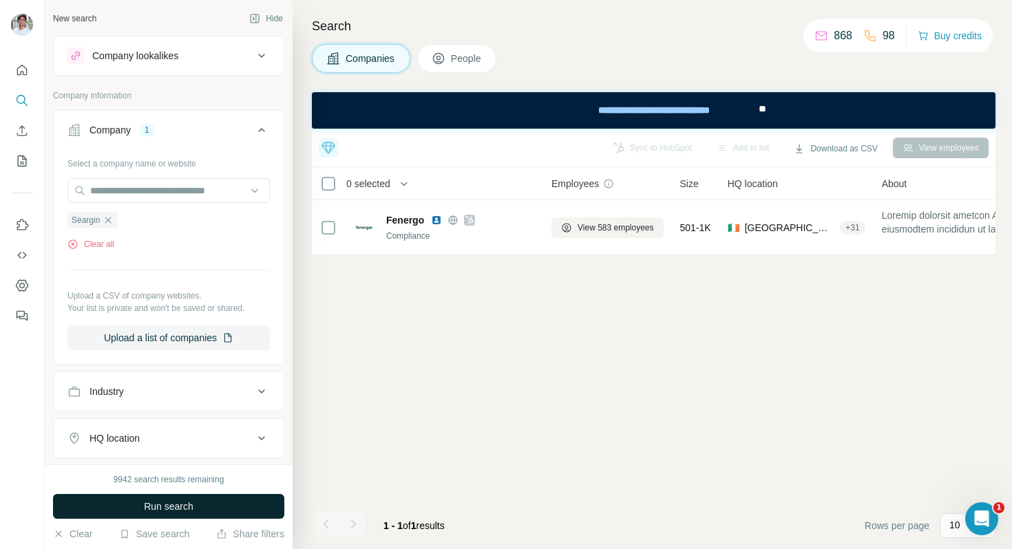
click at [187, 512] on span "Run search" at bounding box center [169, 507] width 50 height 14
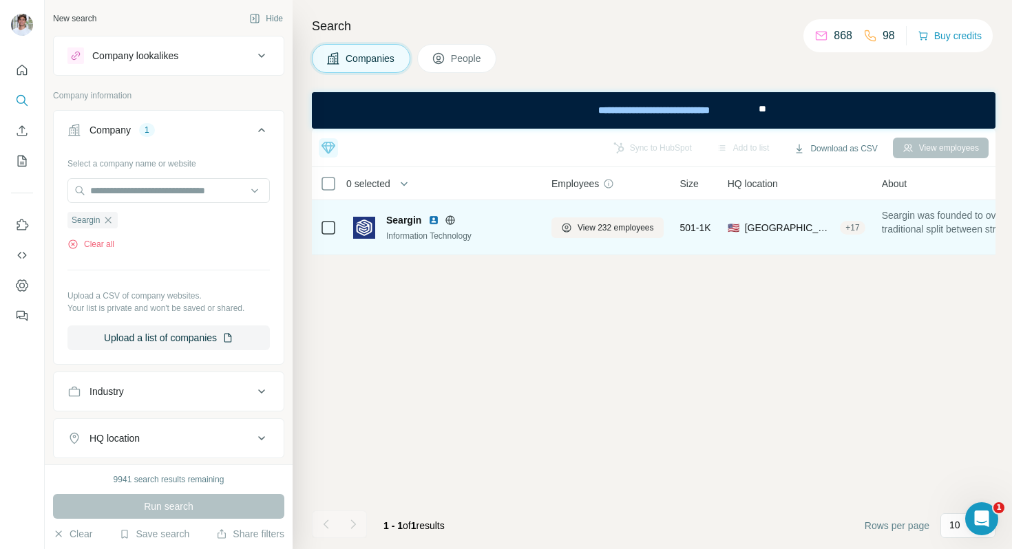
click at [437, 224] on img at bounding box center [433, 220] width 11 height 11
click at [581, 232] on span "View 232 employees" at bounding box center [616, 228] width 76 height 12
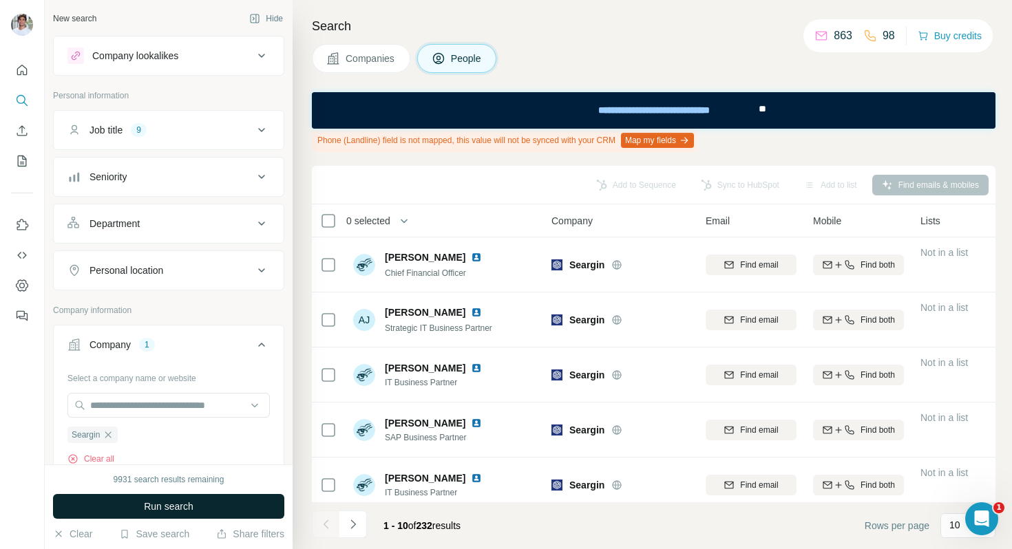
click at [178, 507] on span "Run search" at bounding box center [169, 507] width 50 height 14
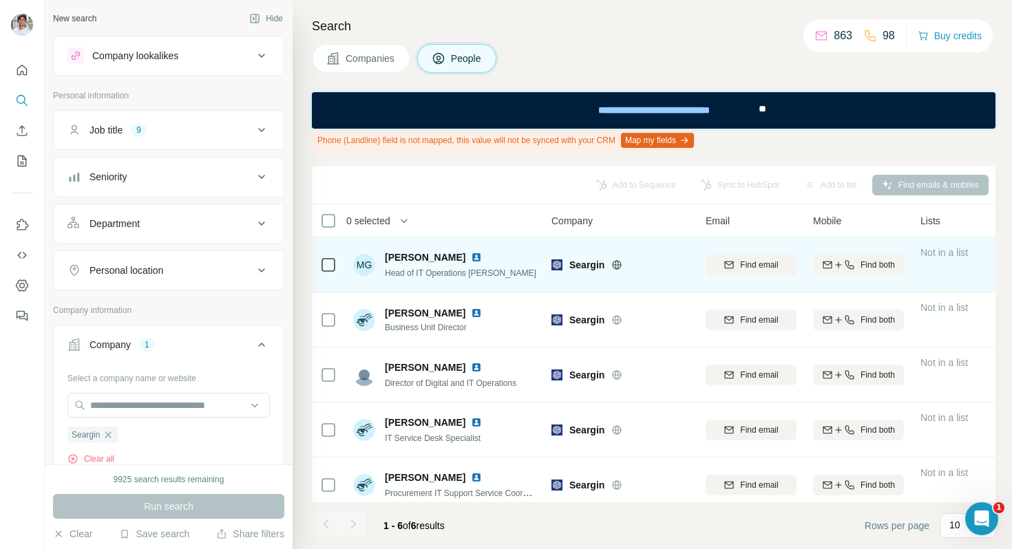
click at [471, 255] on img at bounding box center [476, 257] width 11 height 11
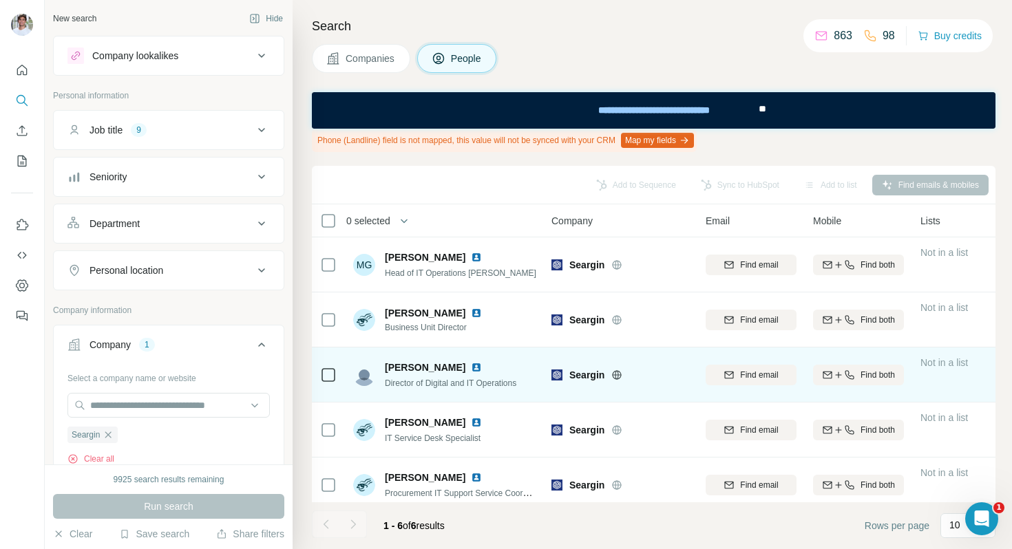
click at [471, 370] on img at bounding box center [476, 367] width 11 height 11
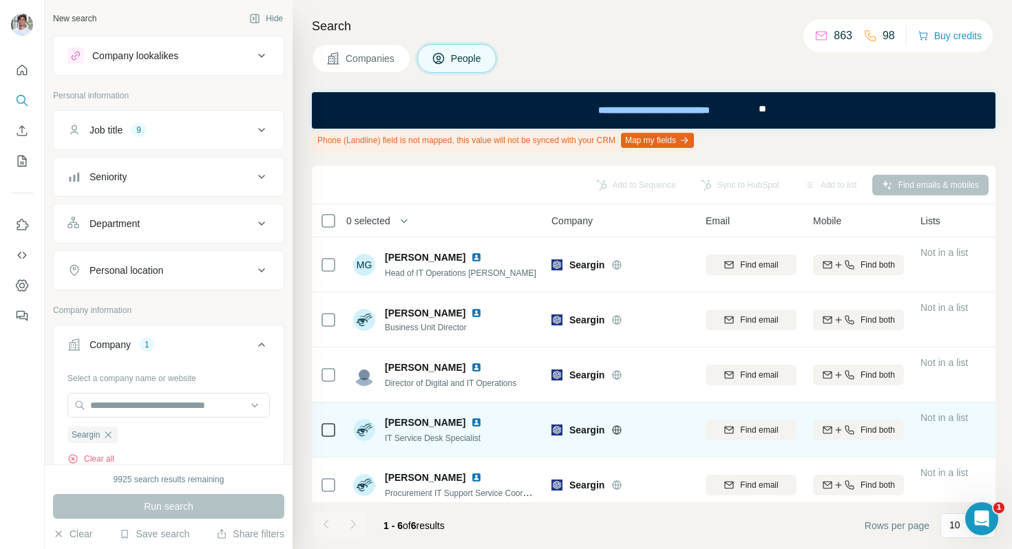
click at [471, 421] on img at bounding box center [476, 422] width 11 height 11
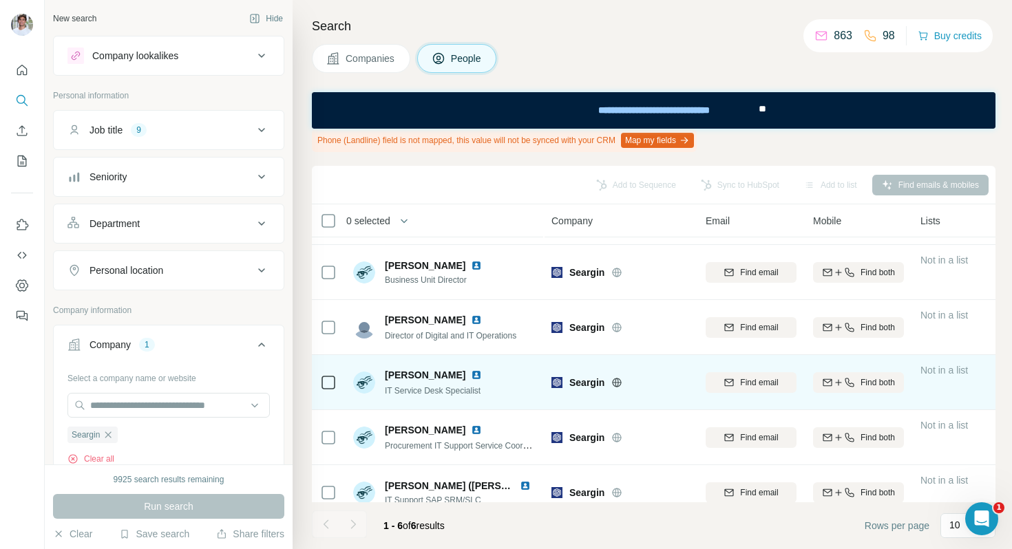
scroll to position [65, 0]
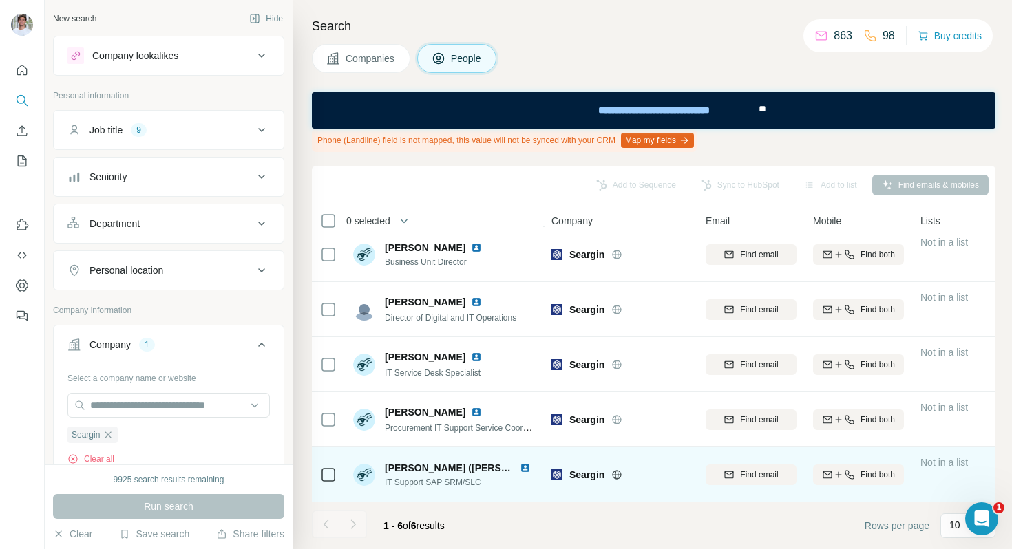
click at [525, 467] on img at bounding box center [525, 468] width 11 height 11
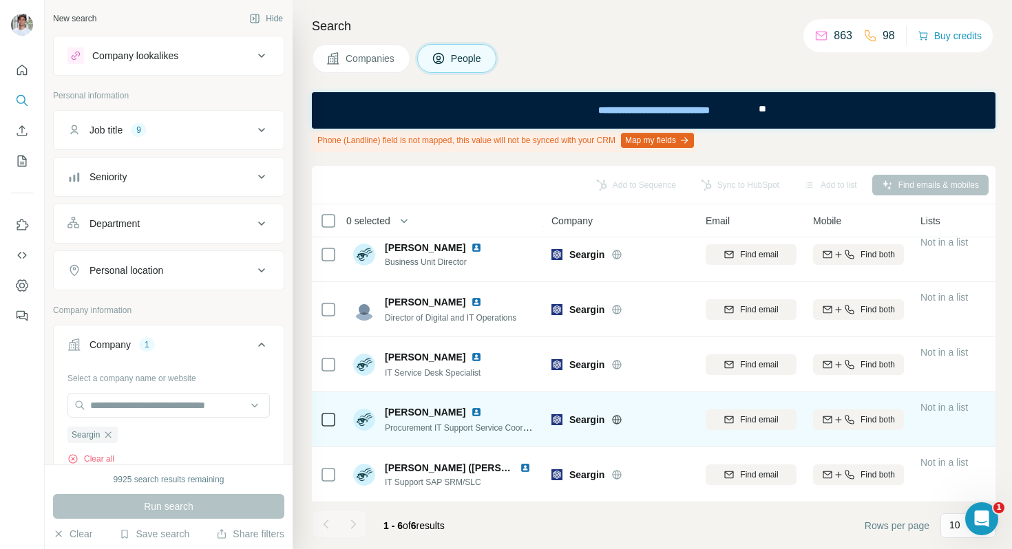
click at [472, 410] on img at bounding box center [476, 412] width 11 height 11
